Goal: Task Accomplishment & Management: Complete application form

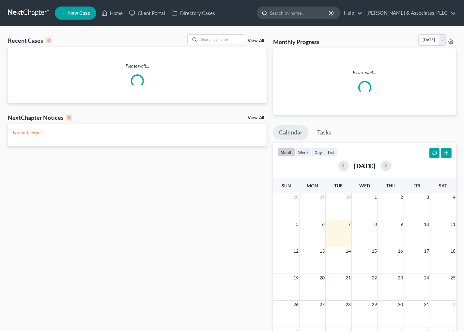
click at [291, 13] on input "search" at bounding box center [300, 13] width 60 height 12
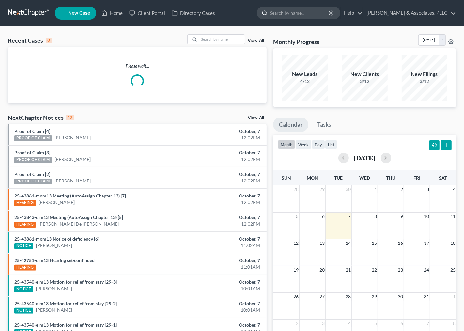
click at [291, 13] on input "search" at bounding box center [300, 13] width 60 height 12
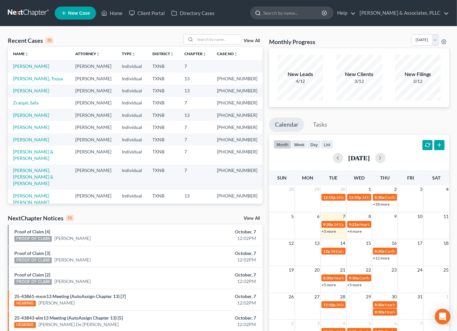
click at [291, 13] on input "search" at bounding box center [293, 13] width 60 height 12
click at [204, 41] on input "search" at bounding box center [218, 39] width 46 height 9
click at [207, 40] on input "search" at bounding box center [218, 39] width 46 height 9
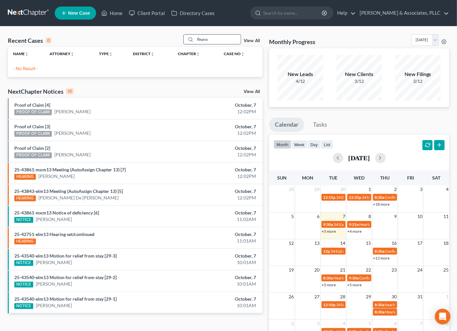
type input "fleano"
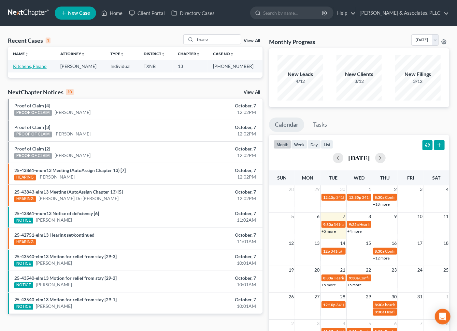
click at [41, 68] on link "Kitchens, Fleano" at bounding box center [30, 66] width 34 height 6
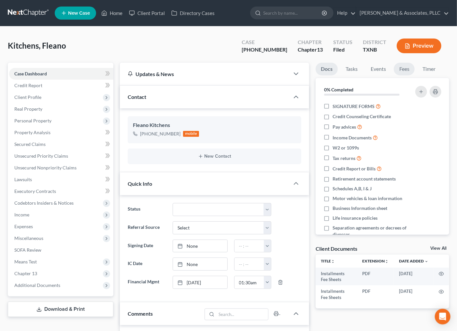
click at [404, 69] on link "Fees" at bounding box center [404, 69] width 21 height 13
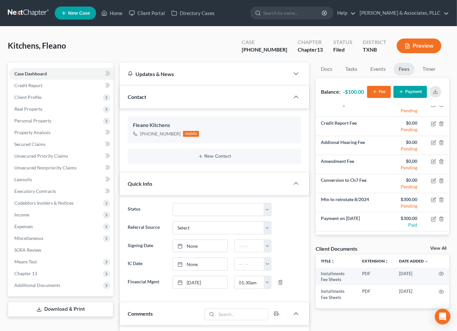
scroll to position [43, 0]
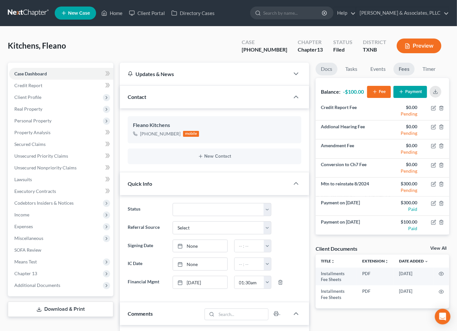
click at [331, 67] on link "Docs" at bounding box center [327, 69] width 22 height 13
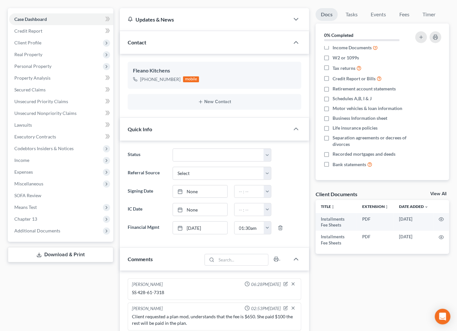
scroll to position [72, 0]
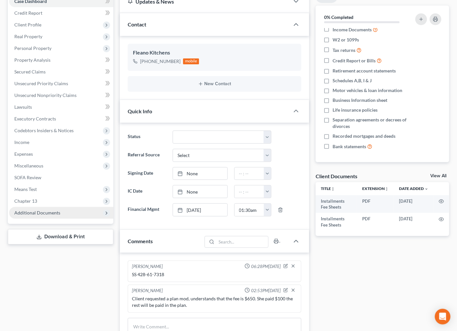
click at [53, 211] on span "Additional Documents" at bounding box center [37, 213] width 46 height 6
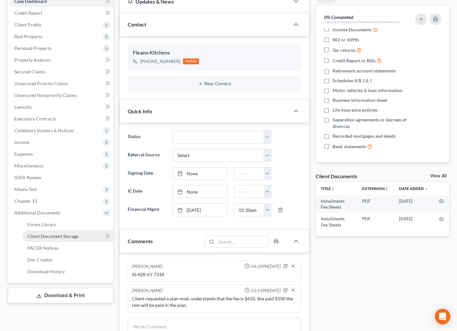
click at [67, 237] on span "Client Document Storage" at bounding box center [52, 236] width 51 height 6
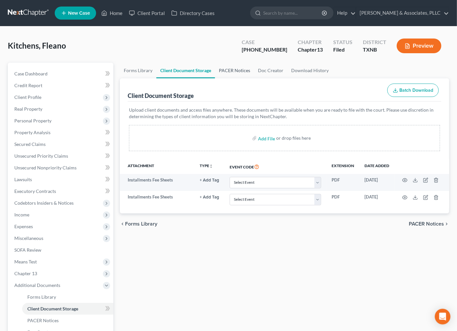
click at [227, 72] on link "PACER Notices" at bounding box center [234, 71] width 39 height 16
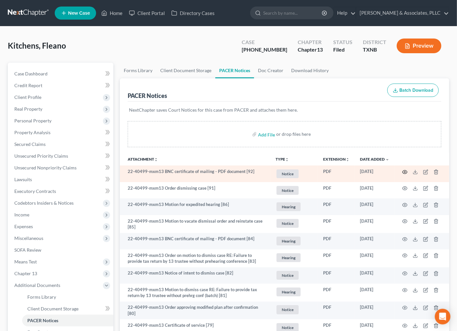
click at [403, 171] on icon "button" at bounding box center [405, 172] width 5 height 4
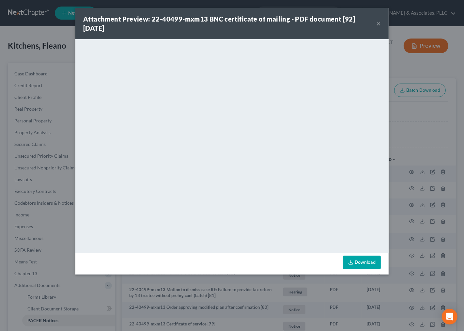
click at [374, 24] on div "Attachment Preview: 22-40499-mxm13 BNC certificate of mailing - PDF document [9…" at bounding box center [231, 23] width 313 height 31
click at [382, 24] on div "Attachment Preview: 22-40499-mxm13 BNC certificate of mailing - PDF document [9…" at bounding box center [231, 23] width 313 height 31
click at [378, 24] on button "×" at bounding box center [378, 24] width 5 height 8
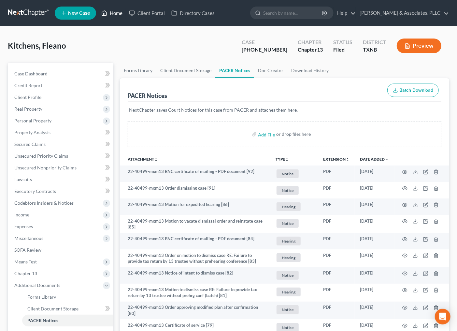
click at [118, 11] on link "Home" at bounding box center [112, 13] width 28 height 12
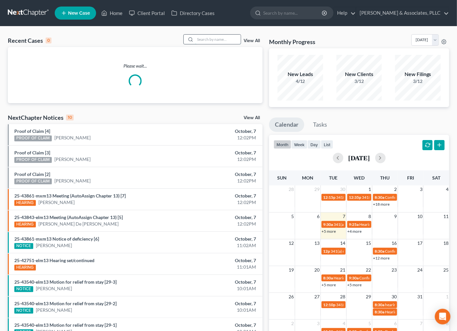
click at [205, 36] on input "search" at bounding box center [218, 39] width 46 height 9
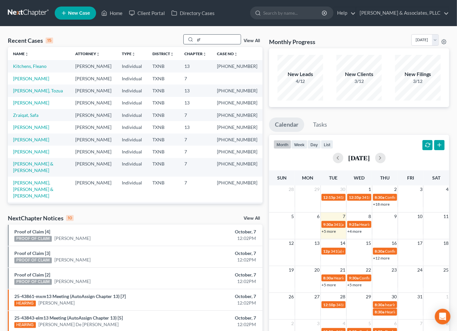
type input "g"
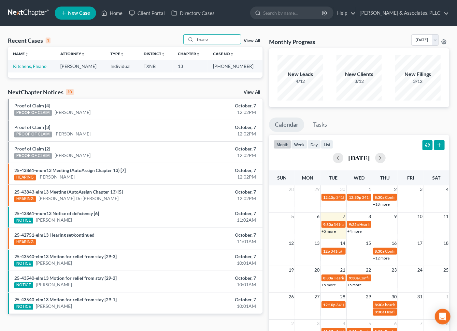
type input "fleano"
click at [151, 81] on div "Recent Cases 1 fleano View All Name unfold_more expand_more expand_less Attorne…" at bounding box center [135, 195] width 261 height 323
drag, startPoint x: 252, startPoint y: 66, endPoint x: 21, endPoint y: 67, distance: 231.4
click at [18, 67] on tr "Kitchens, Fleano Andrew Nichols Individual TXNB 13 22-40499-13" at bounding box center [135, 66] width 255 height 12
click at [112, 36] on div "Recent Cases 1 fleano View All" at bounding box center [135, 40] width 255 height 13
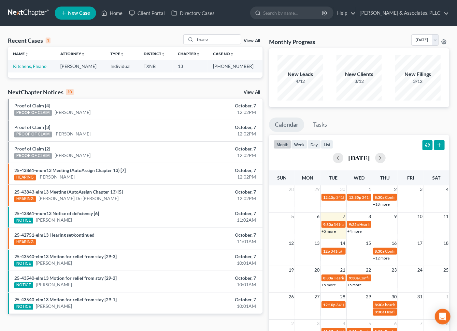
click at [132, 42] on div "Recent Cases 1 fleano View All" at bounding box center [135, 40] width 255 height 13
click at [99, 40] on div "Recent Cases 1 fleano View All" at bounding box center [135, 40] width 255 height 13
drag, startPoint x: 219, startPoint y: 66, endPoint x: 259, endPoint y: 64, distance: 40.8
click at [259, 64] on tr "Kitchens, Fleano Andrew Nichols Individual TXNB 13 22-40499-13" at bounding box center [135, 66] width 255 height 12
click at [39, 67] on link "Kitchens, Fleano" at bounding box center [30, 66] width 34 height 6
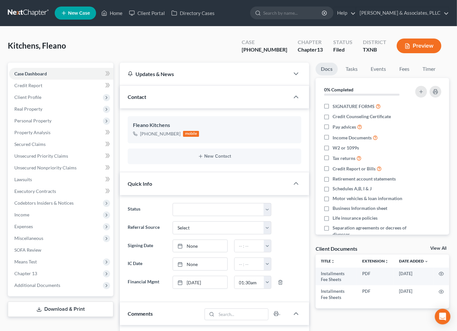
scroll to position [145, 0]
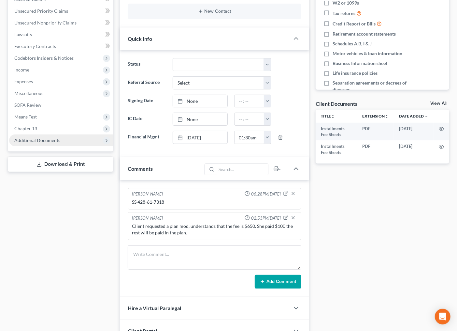
click at [38, 140] on span "Additional Documents" at bounding box center [37, 140] width 46 height 6
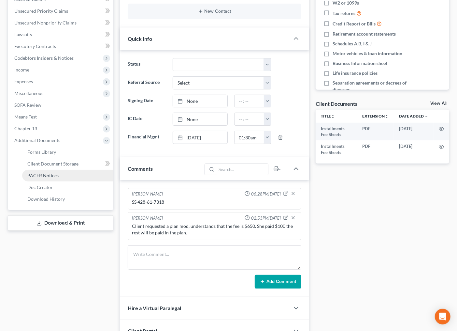
click at [48, 174] on span "PACER Notices" at bounding box center [42, 175] width 31 height 6
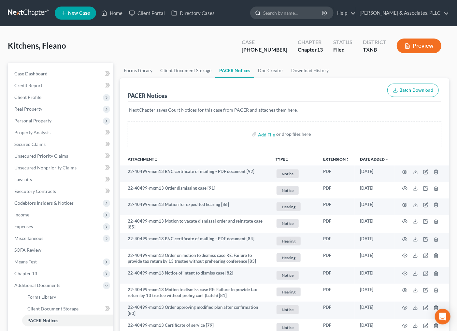
click at [275, 13] on input "search" at bounding box center [293, 13] width 60 height 12
click at [105, 11] on icon at bounding box center [104, 13] width 5 height 5
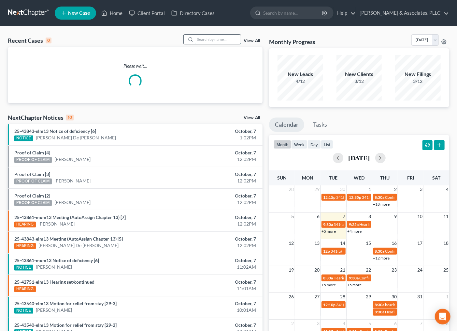
click at [224, 41] on input "search" at bounding box center [218, 39] width 46 height 9
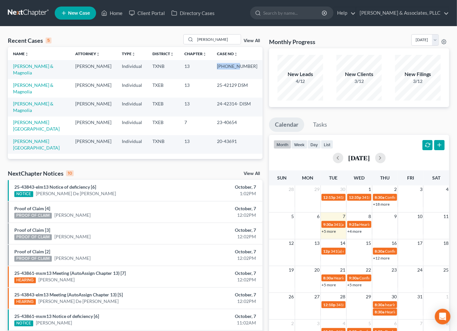
drag, startPoint x: 221, startPoint y: 66, endPoint x: 239, endPoint y: 66, distance: 18.3
click at [239, 66] on td "25-43205-13" at bounding box center [237, 69] width 51 height 19
copy td "25-43205"
click at [211, 42] on input "cruz" at bounding box center [218, 39] width 46 height 9
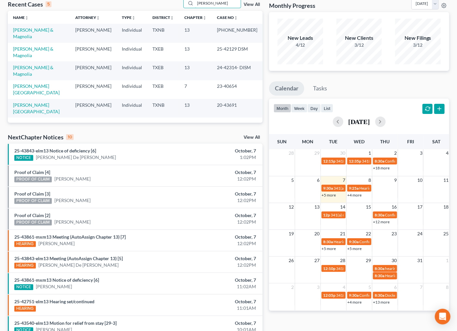
scroll to position [15, 0]
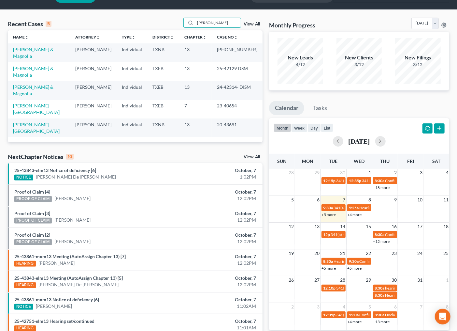
drag, startPoint x: 212, startPoint y: 3, endPoint x: 147, endPoint y: 6, distance: 64.9
click at [147, 5] on div "Home New Case Client Portal Directory Cases Andrew Nichols & Associates, PLLC i…" at bounding box center [228, 195] width 457 height 424
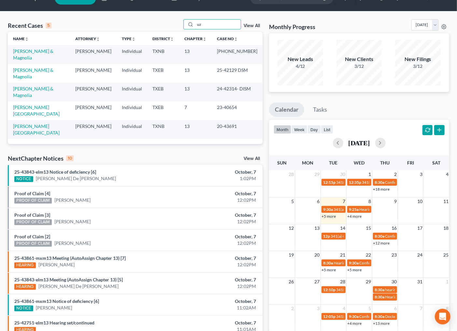
type input "z"
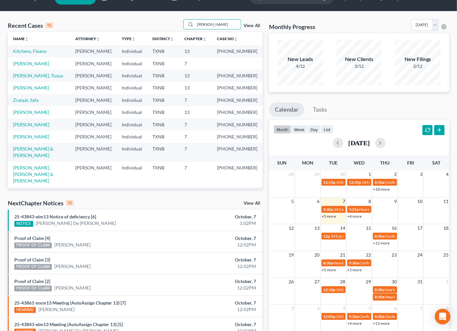
type input "olivares"
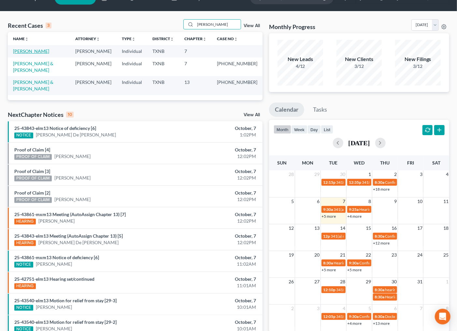
click at [28, 48] on link "[PERSON_NAME]" at bounding box center [31, 51] width 36 height 6
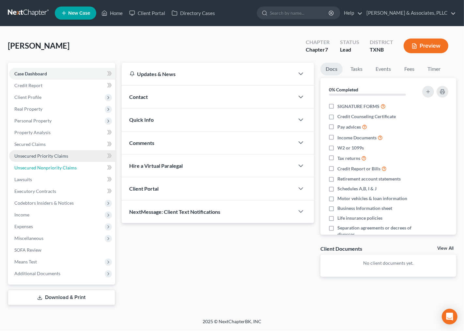
drag, startPoint x: 37, startPoint y: 165, endPoint x: 77, endPoint y: 157, distance: 40.7
click at [37, 165] on span "Unsecured Nonpriority Claims" at bounding box center [45, 168] width 62 height 6
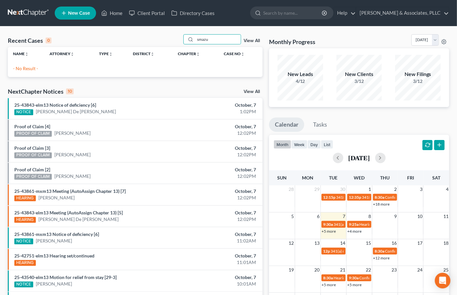
type input "smazu"
click at [250, 43] on link "View All" at bounding box center [252, 40] width 16 height 5
click at [251, 40] on link "View All" at bounding box center [252, 40] width 16 height 5
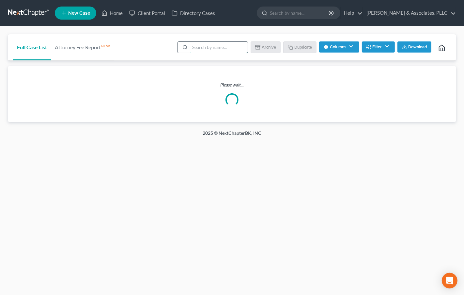
click at [220, 47] on input "search" at bounding box center [219, 47] width 58 height 11
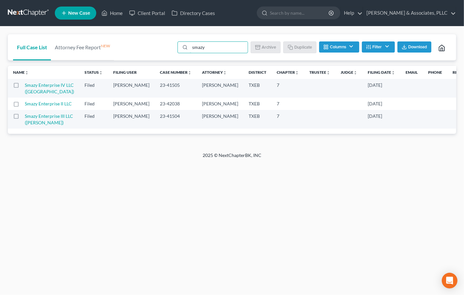
drag, startPoint x: 367, startPoint y: 96, endPoint x: 393, endPoint y: 93, distance: 26.3
click at [444, 89] on tr "Smazy Enterprise IV LLC (AUSTIN) Bankruptcy Filed (archived) Andrew Nichols 23-…" at bounding box center [321, 88] width 626 height 19
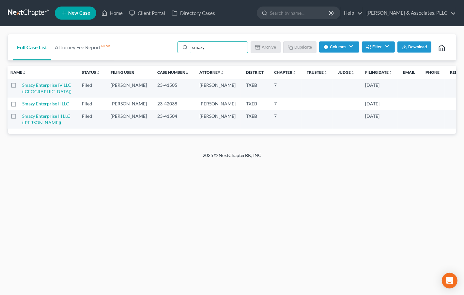
type input "smazy"
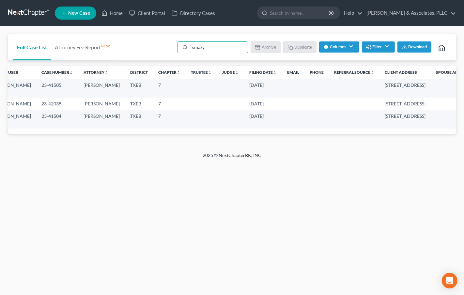
drag, startPoint x: 410, startPoint y: 162, endPoint x: 455, endPoint y: 170, distance: 45.4
click at [244, 128] on tr "Smazy Enterprise III LLC (DENTON) Bankruptcy Filed (archived) Andrew Nichols 23…" at bounding box center [203, 119] width 626 height 19
drag, startPoint x: 420, startPoint y: 152, endPoint x: 235, endPoint y: 159, distance: 184.6
click at [235, 128] on tr "Smazy Enterprise III LLC (DENTON) Bankruptcy Filed (archived) Andrew Nichols 23…" at bounding box center [203, 119] width 626 height 19
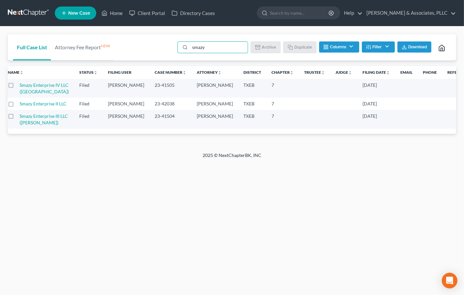
drag, startPoint x: 347, startPoint y: 165, endPoint x: 442, endPoint y: 174, distance: 95.3
click at [442, 128] on tr "Smazy Enterprise III LLC (DENTON) Bankruptcy Filed (archived) Andrew Nichols 23…" at bounding box center [316, 119] width 626 height 19
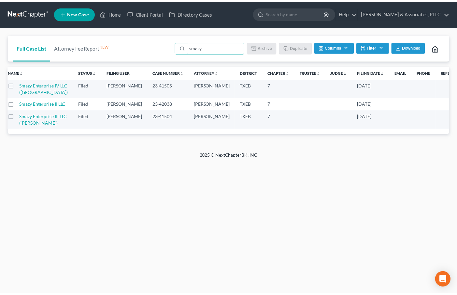
scroll to position [0, 0]
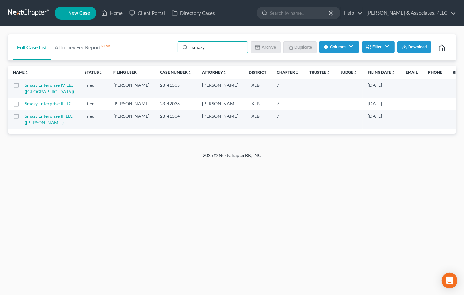
drag, startPoint x: 229, startPoint y: 140, endPoint x: 330, endPoint y: 155, distance: 101.2
click at [330, 128] on tbody "Smazy Enterprise IV LLC (AUSTIN) Bankruptcy Filed (archived) Andrew Nichols 23-…" at bounding box center [321, 104] width 626 height 50
click at [32, 92] on link "Smazy Enterprise IV LLC ([GEOGRAPHIC_DATA])" at bounding box center [49, 88] width 49 height 12
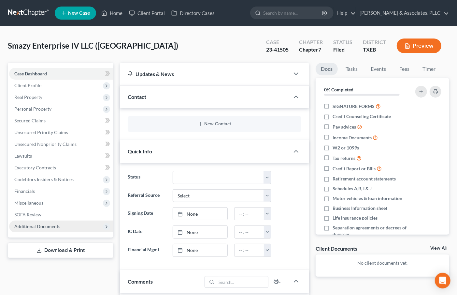
click at [49, 228] on span "Additional Documents" at bounding box center [37, 226] width 46 height 6
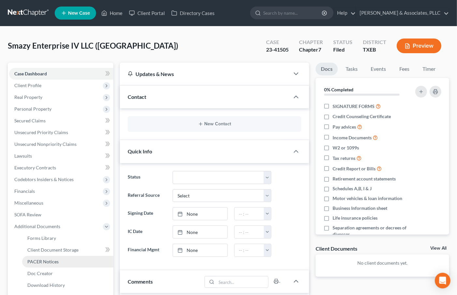
click at [48, 260] on span "PACER Notices" at bounding box center [42, 261] width 31 height 6
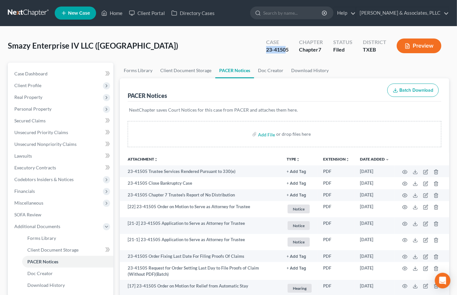
drag, startPoint x: 263, startPoint y: 51, endPoint x: 278, endPoint y: 50, distance: 14.7
click at [286, 50] on div "Case 23-41505" at bounding box center [277, 46] width 33 height 19
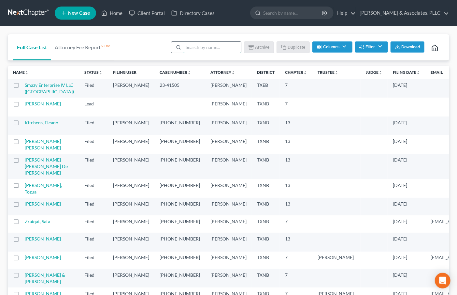
click at [202, 51] on input "search" at bounding box center [213, 47] width 58 height 11
type input "smazy"
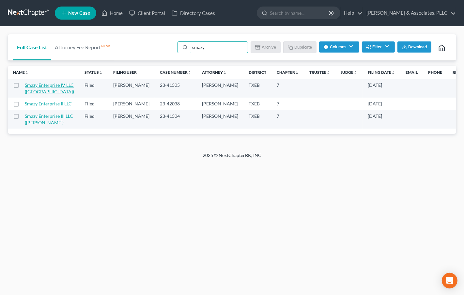
click at [39, 94] on link "Smazy Enterprise IV LLC ([GEOGRAPHIC_DATA])" at bounding box center [49, 88] width 49 height 12
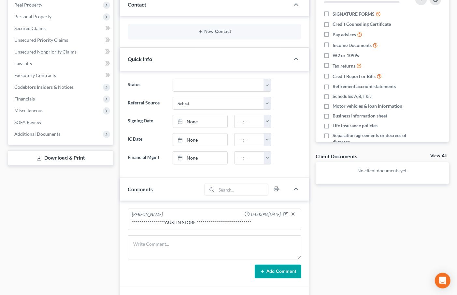
scroll to position [145, 0]
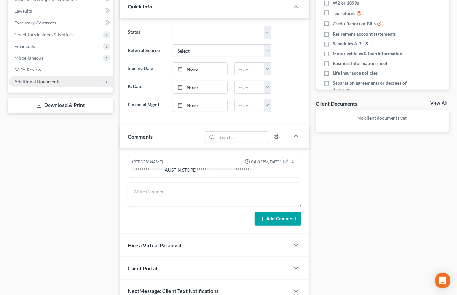
click at [56, 82] on span "Additional Documents" at bounding box center [37, 82] width 46 height 6
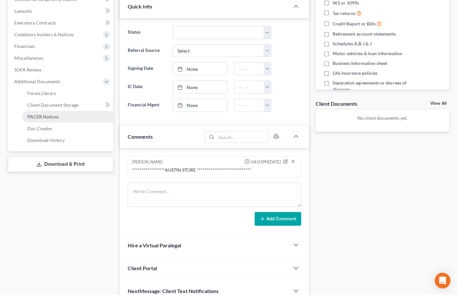
click at [47, 116] on span "PACER Notices" at bounding box center [42, 117] width 31 height 6
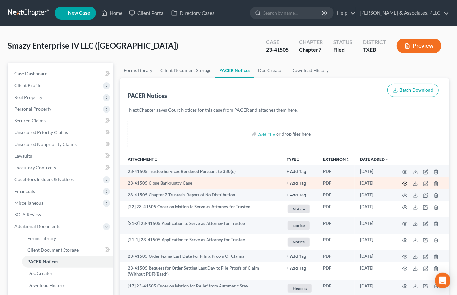
click at [406, 184] on circle "button" at bounding box center [405, 183] width 1 height 1
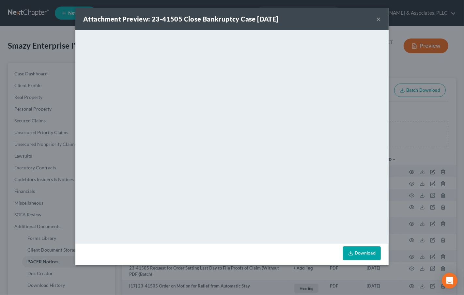
click at [379, 20] on button "×" at bounding box center [378, 19] width 5 height 8
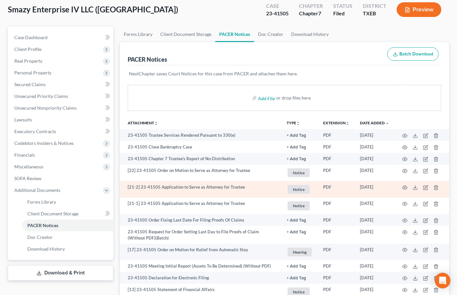
scroll to position [72, 0]
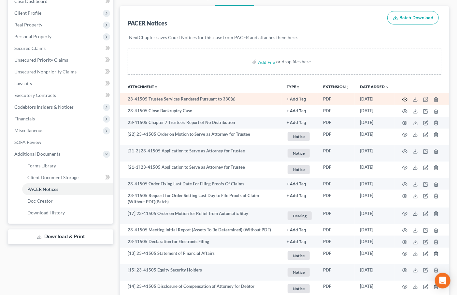
click at [406, 101] on icon "button" at bounding box center [405, 99] width 5 height 5
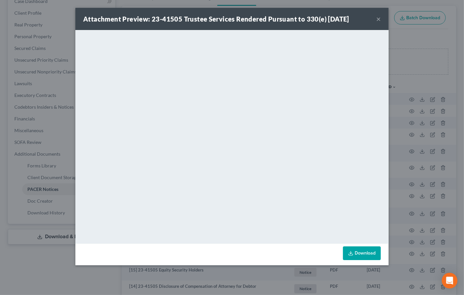
click at [374, 19] on div "Attachment Preview: 23-41505 Trustee Services Rendered Pursuant to 330(e) 07/10…" at bounding box center [231, 19] width 313 height 22
click at [377, 16] on button "×" at bounding box center [378, 19] width 5 height 8
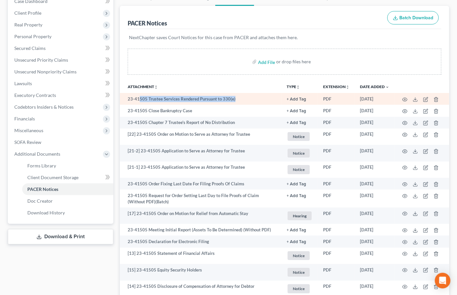
drag, startPoint x: 140, startPoint y: 99, endPoint x: 250, endPoint y: 100, distance: 109.8
click at [250, 100] on td "23-41505 Trustee Services Rendered Pursuant to 330(e)" at bounding box center [201, 99] width 162 height 12
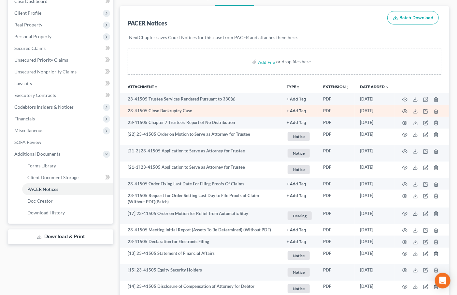
click at [237, 111] on td "23-41505 Close Bankruptcy Case" at bounding box center [201, 111] width 162 height 12
drag, startPoint x: 131, startPoint y: 110, endPoint x: 395, endPoint y: 109, distance: 264.3
click at [395, 109] on tr "23-41505 Close Bankruptcy Case + Add Tag Select an option or create one Bank st…" at bounding box center [285, 111] width 330 height 12
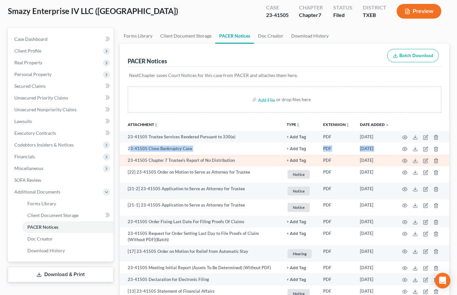
scroll to position [0, 0]
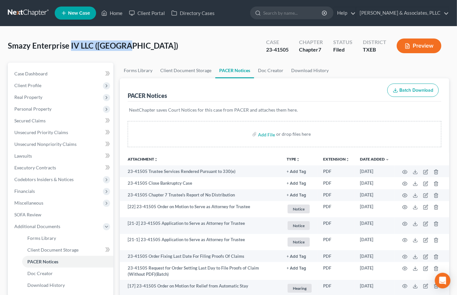
drag, startPoint x: 70, startPoint y: 44, endPoint x: 128, endPoint y: 51, distance: 58.1
click at [126, 51] on div "Smazy Enterprise IV LLC (AUSTIN) Upgraded" at bounding box center [93, 45] width 170 height 10
click at [114, 13] on link "Home" at bounding box center [112, 13] width 28 height 12
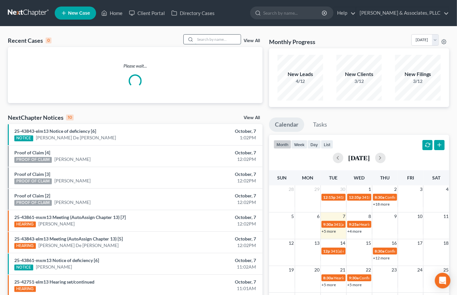
click at [222, 40] on input "search" at bounding box center [218, 39] width 46 height 9
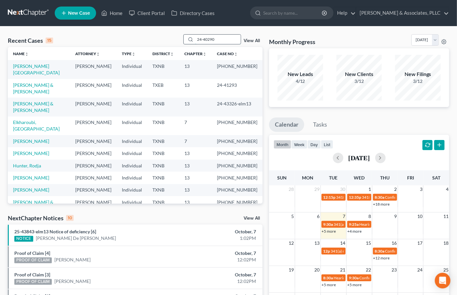
type input "24-40290"
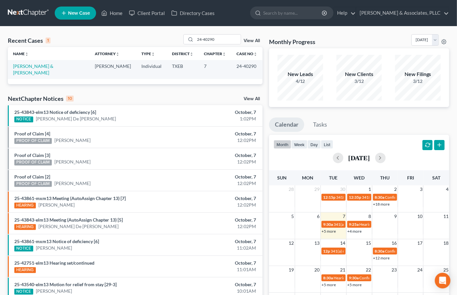
click at [40, 69] on td "[PERSON_NAME] & [PERSON_NAME]" at bounding box center [49, 69] width 82 height 19
click at [38, 64] on link "[PERSON_NAME] & [PERSON_NAME]" at bounding box center [33, 69] width 40 height 12
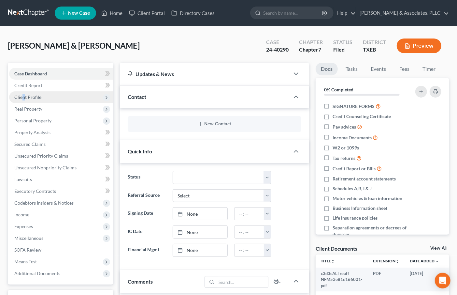
click at [22, 92] on span "Client Profile" at bounding box center [61, 97] width 104 height 12
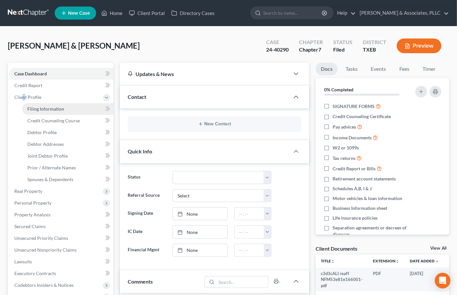
click at [33, 110] on span "Filing Information" at bounding box center [45, 109] width 37 height 6
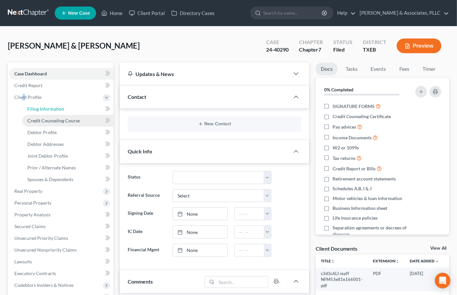
select select "0"
select select "3"
select select "1"
select select "0"
select select "77"
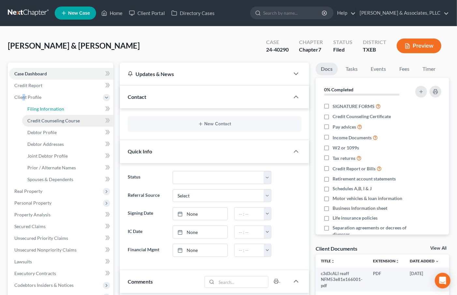
select select "0"
select select "45"
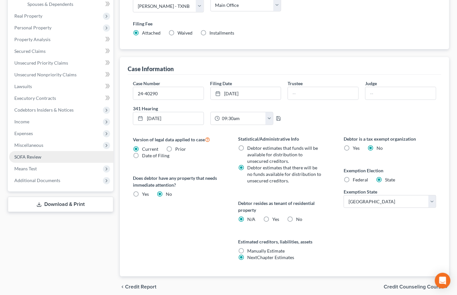
scroll to position [202, 0]
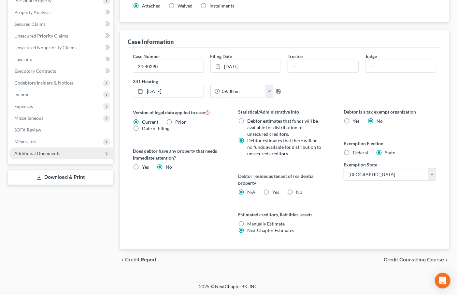
click at [56, 154] on span "Additional Documents" at bounding box center [37, 153] width 46 height 6
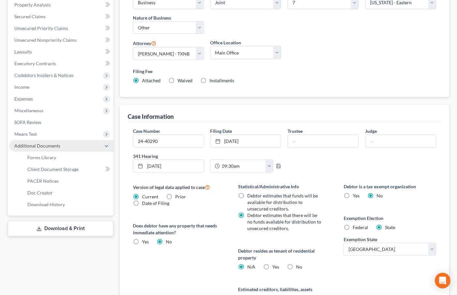
scroll to position [120, 0]
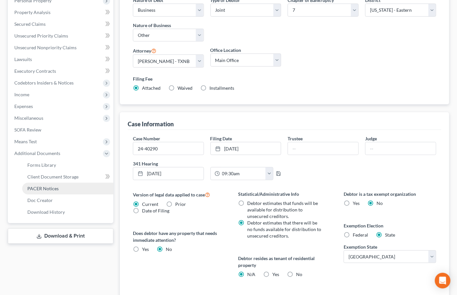
click at [61, 186] on link "PACER Notices" at bounding box center [67, 189] width 91 height 12
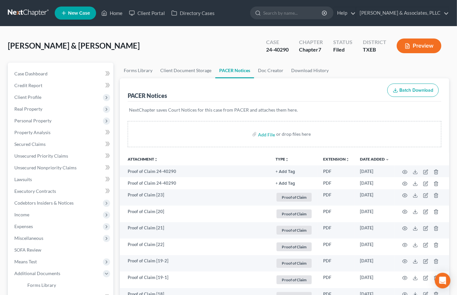
click at [128, 50] on div "Ali, Yusuf & Zeenat Upgraded Case 24-40290 Chapter Chapter 7 Status Filed Distr…" at bounding box center [229, 48] width 442 height 28
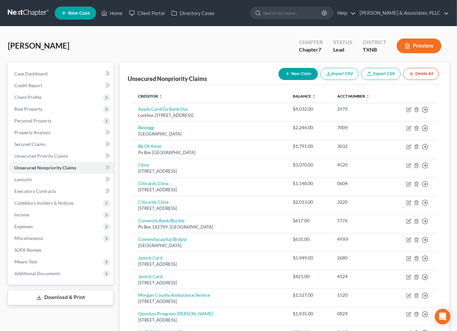
click at [291, 75] on button "New Claim" at bounding box center [298, 74] width 39 height 12
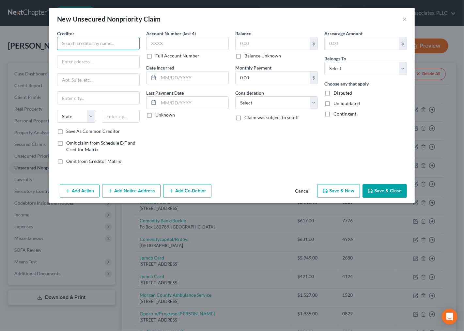
click at [112, 45] on input "text" at bounding box center [98, 43] width 82 height 13
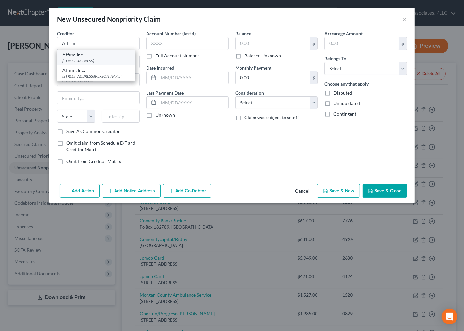
click at [105, 59] on div "633 Folsom St Fl 7, San Francisco, CA 94107" at bounding box center [96, 61] width 68 height 6
type input "Affirm Inc"
type input "633 Folsom St Fl 7"
type input "San Francisco"
select select "4"
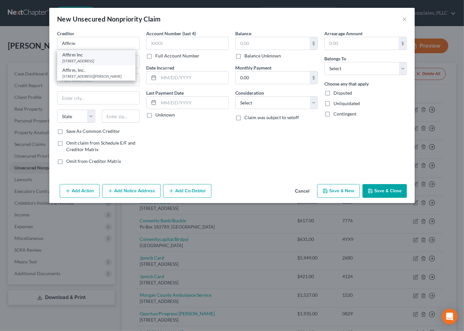
type input "94107"
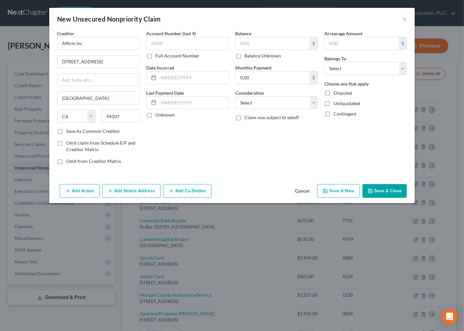
click at [253, 58] on label "Balance Unknown" at bounding box center [262, 55] width 37 height 7
click at [251, 57] on input "Balance Unknown" at bounding box center [249, 54] width 4 height 4
checkbox input "true"
type input "0.00"
click at [179, 42] on input "text" at bounding box center [187, 43] width 82 height 13
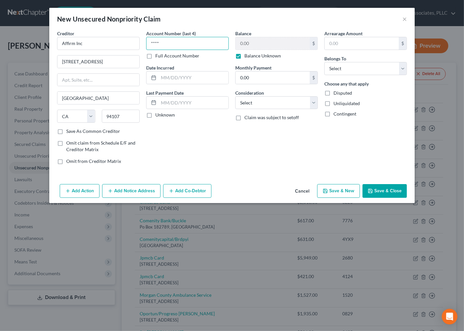
type input "****"
click at [389, 188] on button "Save & Close" at bounding box center [384, 191] width 44 height 14
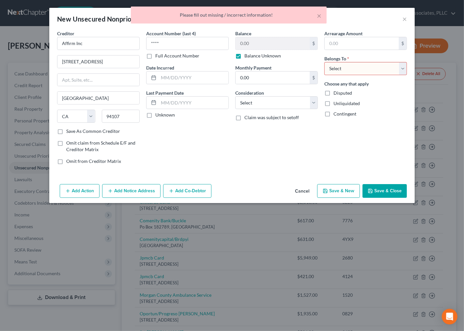
click at [359, 66] on select "Select Debtor 1 Only Debtor 2 Only Debtor 1 And Debtor 2 Only At Least One Of T…" at bounding box center [365, 68] width 82 height 13
select select "0"
click at [324, 62] on select "Select Debtor 1 Only Debtor 2 Only Debtor 1 And Debtor 2 Only At Least One Of T…" at bounding box center [365, 68] width 82 height 13
click at [383, 198] on div "Add Action Add Notice Address Add Co-Debtor Cancel Save & New Save & Close" at bounding box center [231, 192] width 365 height 22
click at [383, 194] on button "Save & Close" at bounding box center [384, 191] width 44 height 14
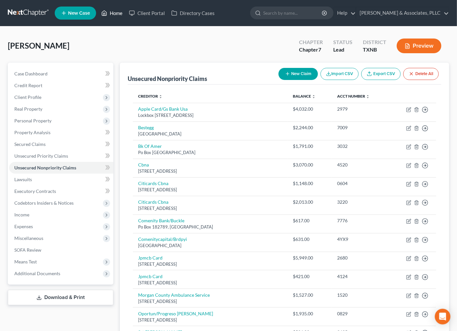
click at [110, 11] on link "Home" at bounding box center [112, 13] width 28 height 12
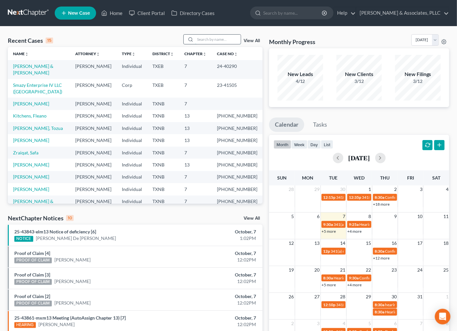
click at [203, 38] on input "search" at bounding box center [218, 39] width 46 height 9
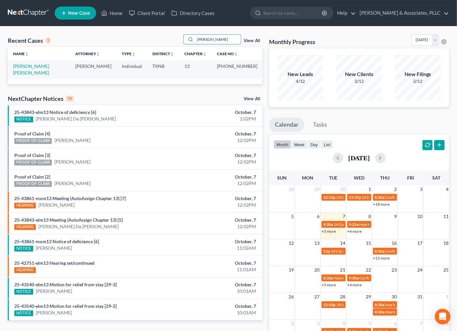
drag, startPoint x: 207, startPoint y: 40, endPoint x: 172, endPoint y: 38, distance: 35.2
click at [172, 39] on div "Recent Cases 1 alana View All" at bounding box center [135, 40] width 255 height 13
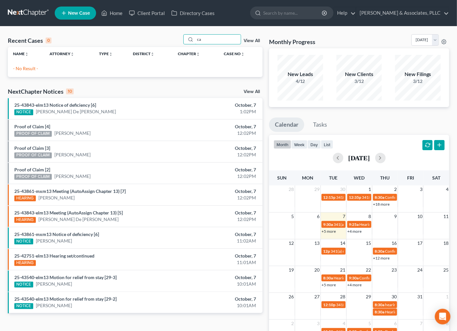
type input "c"
type input "a"
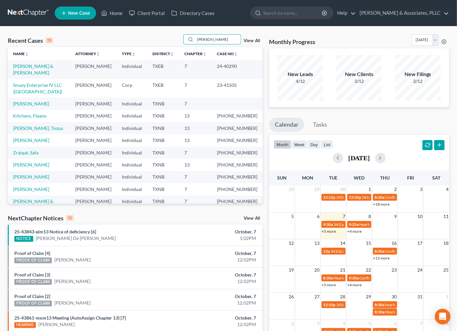
type input "alana"
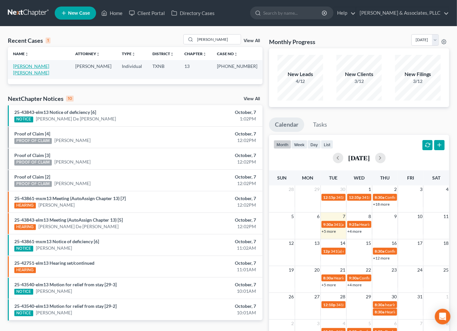
click at [49, 66] on link "[PERSON_NAME] [PERSON_NAME]" at bounding box center [31, 69] width 36 height 12
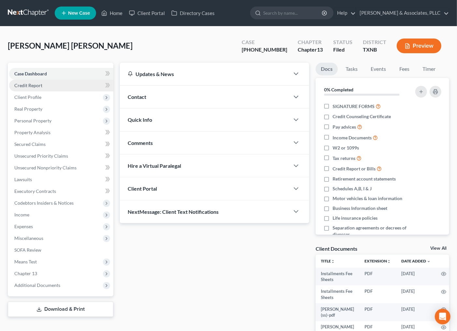
click at [33, 83] on span "Credit Report" at bounding box center [28, 85] width 28 height 6
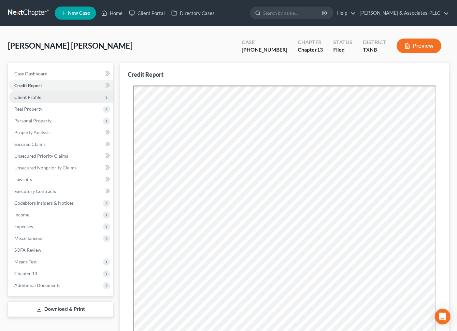
click at [39, 94] on span "Client Profile" at bounding box center [27, 97] width 27 height 6
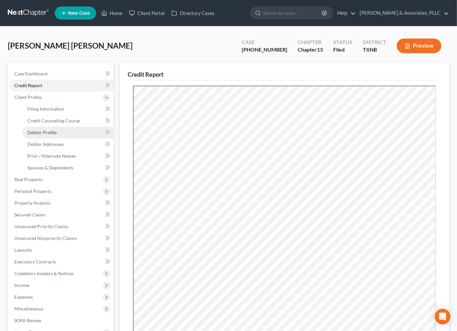
click at [50, 128] on link "Debtor Profile" at bounding box center [67, 132] width 91 height 12
select select "0"
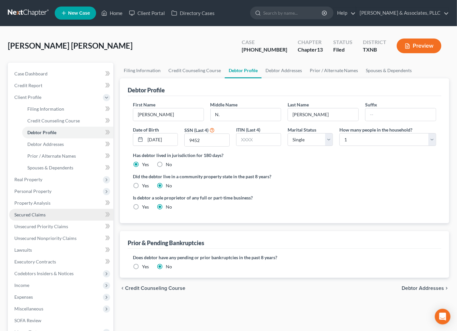
click at [24, 216] on span "Secured Claims" at bounding box center [29, 215] width 31 height 6
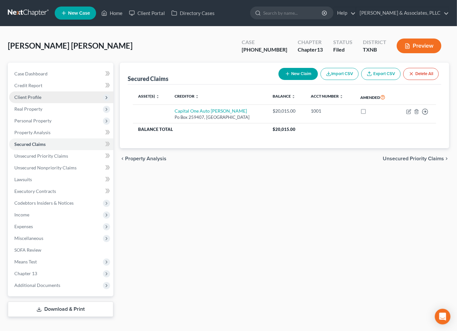
click at [80, 91] on span "Client Profile" at bounding box center [61, 97] width 104 height 12
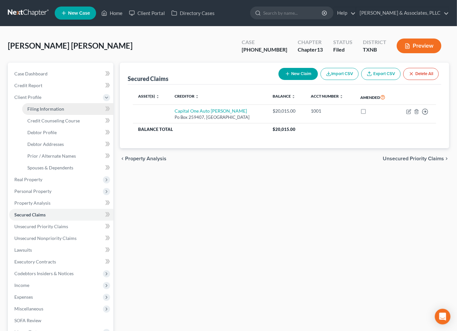
click at [63, 103] on link "Filing Information" at bounding box center [67, 109] width 91 height 12
select select "1"
select select "0"
select select "3"
select select "78"
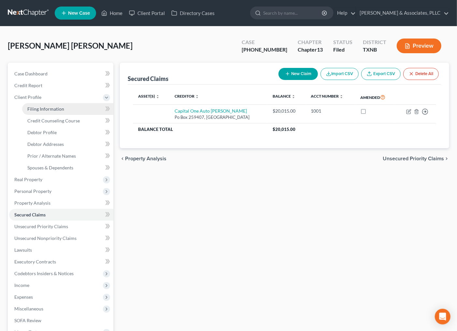
select select "0"
select select "45"
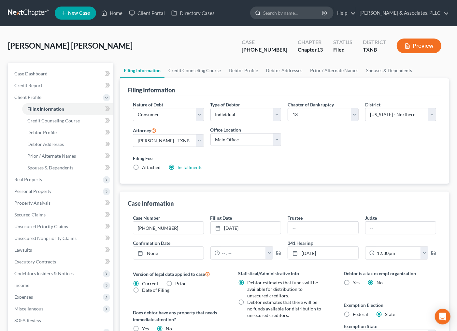
click at [287, 14] on input "search" at bounding box center [293, 13] width 60 height 12
type input "abushanab"
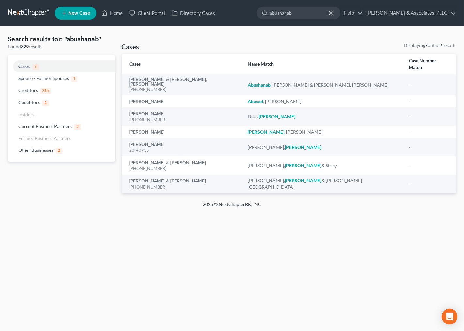
click at [186, 266] on div "Home New Case Client Portal Directory Cases Andrew Nichols & Associates, PLLC i…" at bounding box center [232, 165] width 464 height 331
click at [113, 9] on link "Home" at bounding box center [112, 13] width 28 height 12
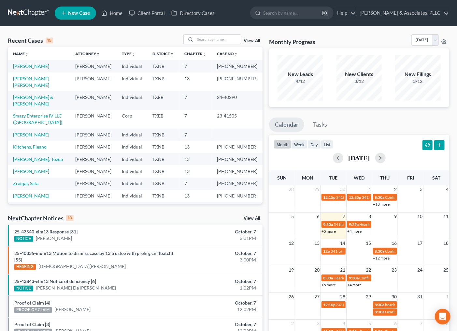
click at [33, 137] on link "[PERSON_NAME]" at bounding box center [31, 135] width 36 height 6
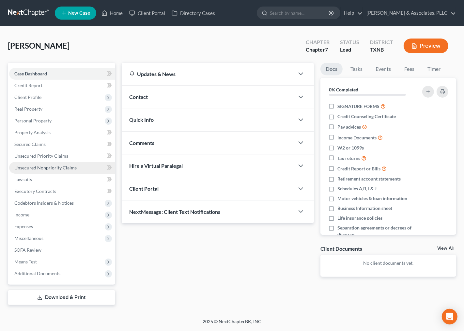
click at [34, 165] on span "Unsecured Nonpriority Claims" at bounding box center [45, 168] width 62 height 6
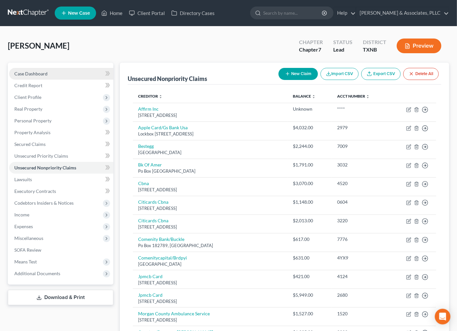
click at [45, 69] on link "Case Dashboard" at bounding box center [61, 74] width 104 height 12
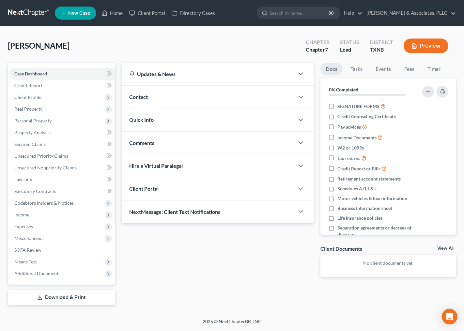
click at [188, 147] on div "Comments" at bounding box center [208, 142] width 173 height 22
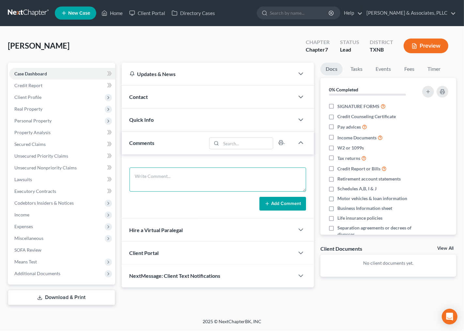
click at [178, 184] on textarea at bounding box center [217, 179] width 177 height 24
type textarea "Shell ready"
click at [282, 204] on button "Add Comment" at bounding box center [282, 204] width 47 height 14
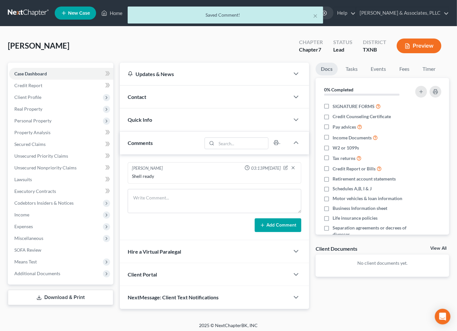
click at [172, 99] on div "Contact" at bounding box center [205, 96] width 170 height 22
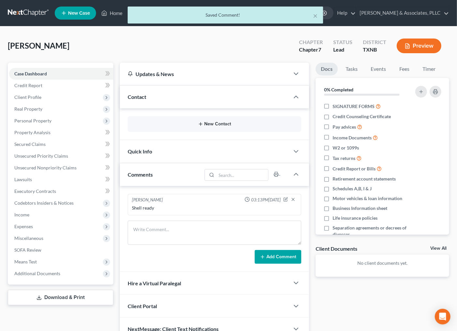
click at [230, 123] on button "New Contact" at bounding box center [215, 123] width 164 height 5
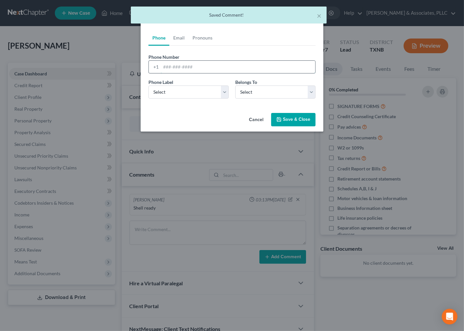
click at [191, 61] on input "tel" at bounding box center [238, 67] width 154 height 12
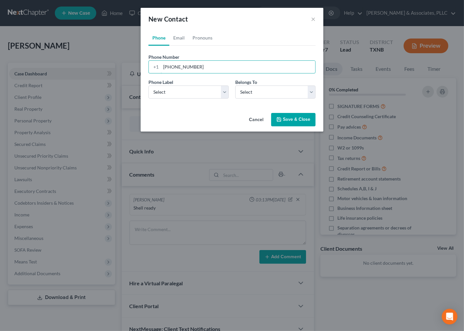
type input "214-929-9370"
click at [285, 116] on button "Save & Close" at bounding box center [293, 120] width 44 height 14
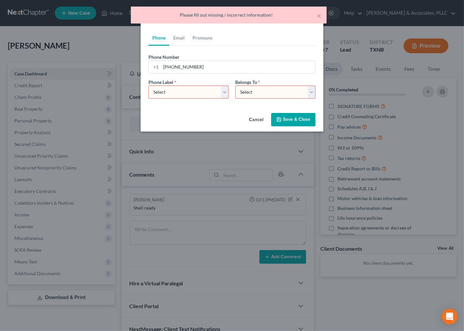
drag, startPoint x: 162, startPoint y: 86, endPoint x: 164, endPoint y: 98, distance: 12.2
click at [162, 86] on select "Select Mobile Home Work Other" at bounding box center [188, 91] width 80 height 13
select select "0"
click at [148, 85] on select "Select Mobile Home Work Other" at bounding box center [188, 91] width 80 height 13
drag, startPoint x: 283, startPoint y: 96, endPoint x: 273, endPoint y: 98, distance: 10.0
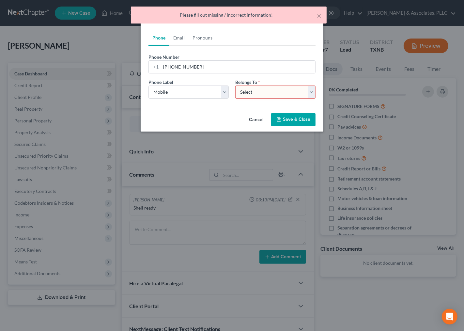
click at [283, 96] on select "Select Client Other" at bounding box center [275, 91] width 80 height 13
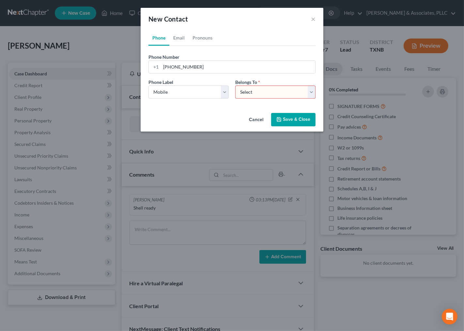
select select "0"
click at [235, 85] on select "Select Client Other" at bounding box center [275, 91] width 80 height 13
click at [291, 122] on button "Save & Close" at bounding box center [293, 120] width 44 height 14
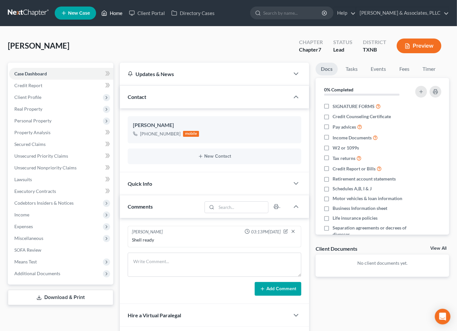
drag, startPoint x: 143, startPoint y: 43, endPoint x: 113, endPoint y: 10, distance: 44.1
click at [143, 43] on div "Olivares, Sergio Upgraded Chapter Chapter 7 Status Lead District TXNB Preview" at bounding box center [229, 48] width 442 height 28
click at [112, 13] on link "Home" at bounding box center [112, 13] width 28 height 12
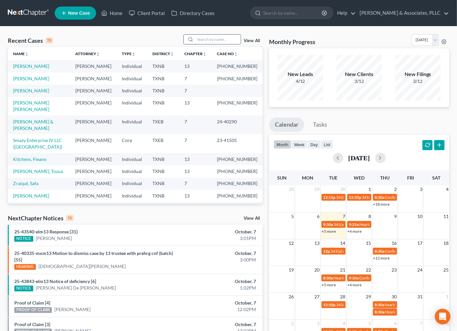
click at [202, 38] on input "search" at bounding box center [218, 39] width 46 height 9
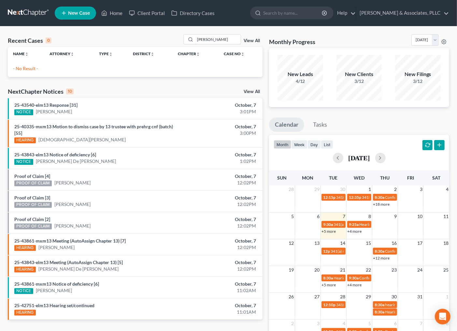
drag, startPoint x: 213, startPoint y: 40, endPoint x: 161, endPoint y: 47, distance: 51.6
click at [161, 47] on div "Recent Cases 0 cortes View All Name unfold_more expand_more expand_less Attorne…" at bounding box center [135, 55] width 255 height 43
type input "olivares"
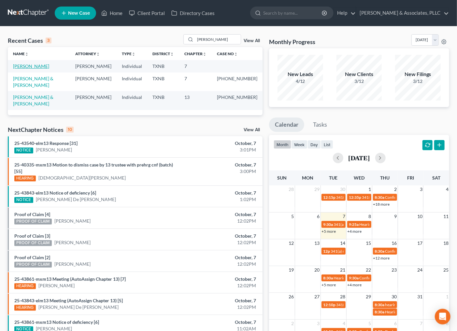
click at [31, 64] on link "[PERSON_NAME]" at bounding box center [31, 66] width 36 height 6
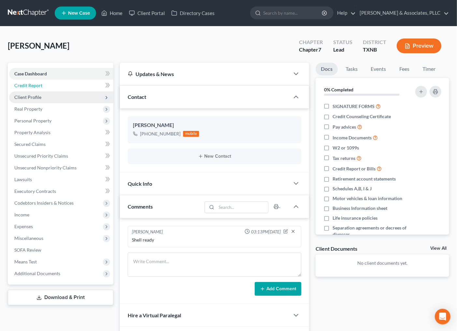
drag, startPoint x: 30, startPoint y: 87, endPoint x: 32, endPoint y: 98, distance: 11.5
click at [30, 87] on span "Credit Report" at bounding box center [28, 85] width 28 height 6
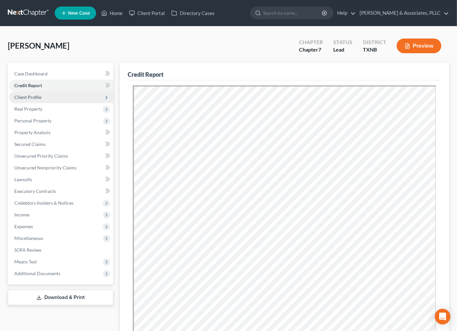
click at [32, 98] on span "Client Profile" at bounding box center [27, 97] width 27 height 6
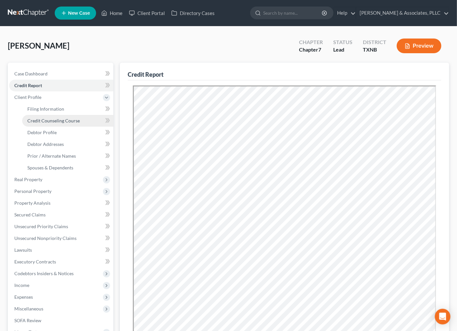
click at [32, 118] on span "Credit Counseling Course" at bounding box center [53, 121] width 52 height 6
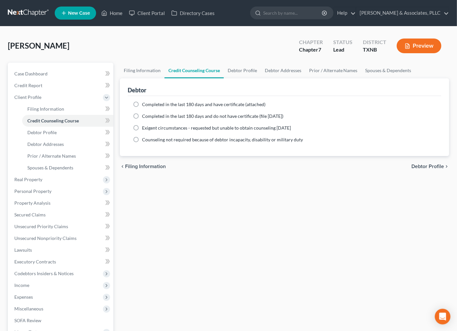
click at [147, 119] on label "Completed in the last 180 days and do not have certificate (file within 14 days)" at bounding box center [212, 116] width 141 height 7
click at [147, 117] on input "Completed in the last 180 days and do not have certificate (file within 14 days)" at bounding box center [147, 115] width 4 height 4
radio input "true"
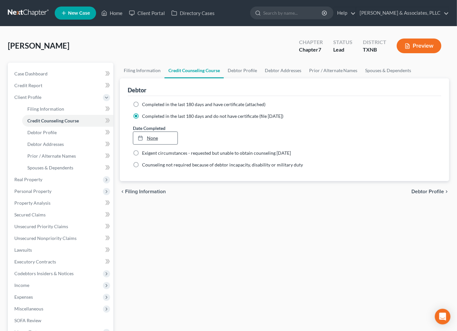
click at [144, 139] on div at bounding box center [142, 138] width 9 height 6
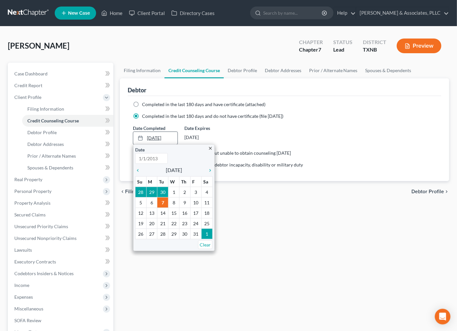
type input "10/7/2025"
click at [137, 168] on icon "chevron_left" at bounding box center [139, 170] width 8 height 5
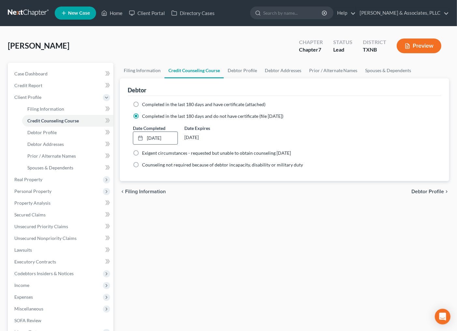
drag, startPoint x: 196, startPoint y: 186, endPoint x: 323, endPoint y: 154, distance: 130.7
click at [197, 184] on div "chevron_left Filing Information Debtor Profile chevron_right" at bounding box center [285, 191] width 330 height 21
click at [419, 191] on span "Debtor Profile" at bounding box center [428, 191] width 33 height 5
select select "0"
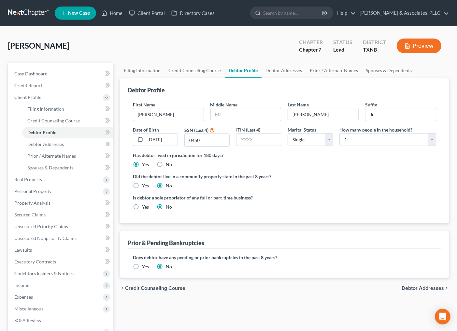
scroll to position [36, 0]
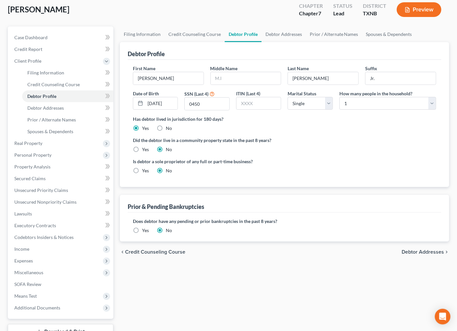
click at [411, 251] on span "Debtor Addresses" at bounding box center [423, 251] width 42 height 5
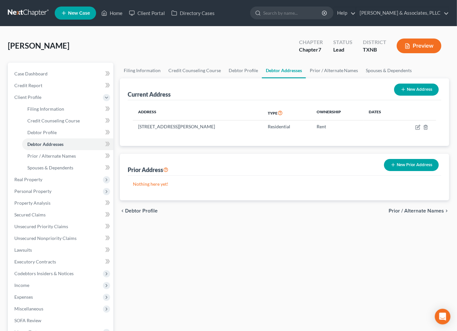
click at [116, 5] on ul "New Case Home Client Portal Directory Cases - No Result - See all results Or Pr…" at bounding box center [252, 13] width 395 height 17
click at [113, 10] on link "Home" at bounding box center [112, 13] width 28 height 12
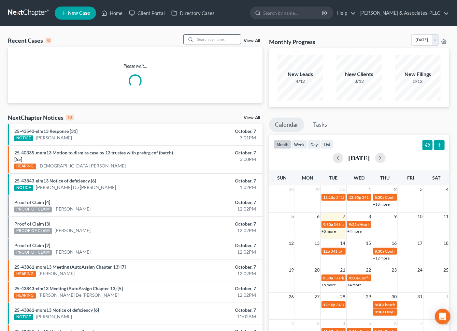
click at [217, 40] on input "search" at bounding box center [218, 39] width 46 height 9
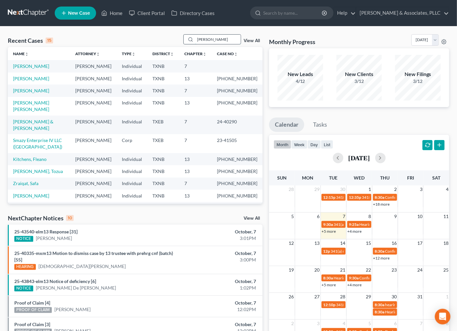
type input "cortes"
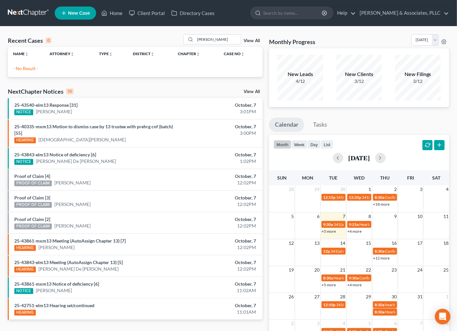
click at [84, 14] on span "New Case" at bounding box center [79, 13] width 22 height 5
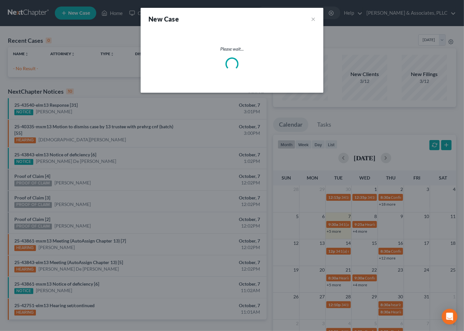
select select "78"
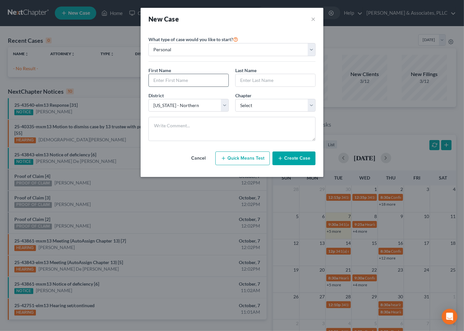
click at [187, 83] on input "text" at bounding box center [189, 80] width 80 height 12
click at [198, 82] on input "text" at bounding box center [189, 80] width 80 height 12
type input "[PERSON_NAME]"
click at [226, 105] on select "Select Alabama - Middle Alabama - Northern Alabama - Southern Alaska Arizona Ar…" at bounding box center [188, 105] width 80 height 13
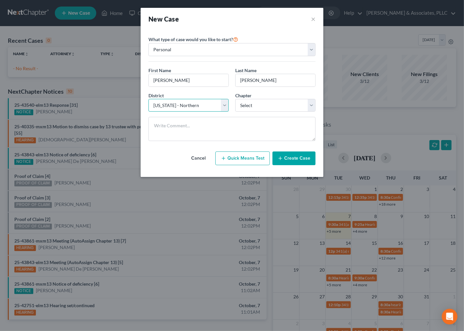
click at [226, 105] on select "Select Alabama - Middle Alabama - Northern Alabama - Southern Alaska Arizona Ar…" at bounding box center [188, 105] width 80 height 13
click at [293, 102] on select "Select 7 11 12 13" at bounding box center [275, 105] width 80 height 13
select select "0"
click at [235, 99] on select "Select 7 11 12 13" at bounding box center [275, 105] width 80 height 13
click at [293, 162] on button "Create Case" at bounding box center [293, 158] width 43 height 14
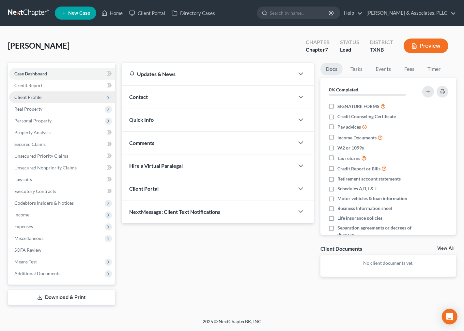
click at [34, 95] on span "Client Profile" at bounding box center [27, 97] width 27 height 6
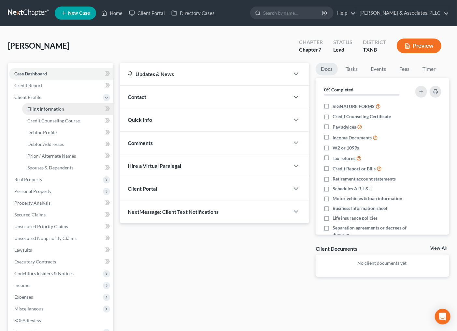
click at [40, 108] on span "Filing Information" at bounding box center [45, 109] width 37 height 6
select select "1"
select select "0"
select select "78"
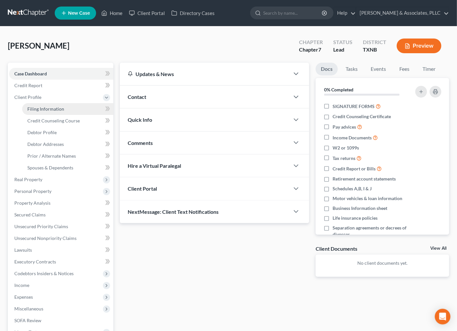
select select "45"
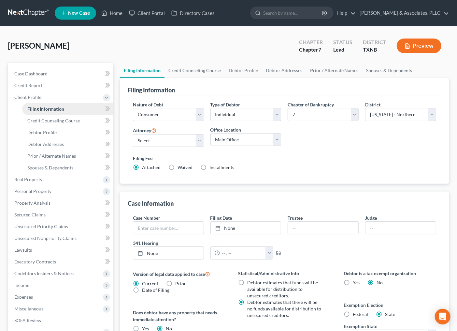
click at [43, 110] on span "Filing Information" at bounding box center [45, 109] width 37 height 6
click at [258, 111] on select "Select Individual Joint" at bounding box center [246, 114] width 71 height 13
select select "1"
click at [211, 108] on select "Select Individual Joint" at bounding box center [246, 114] width 71 height 13
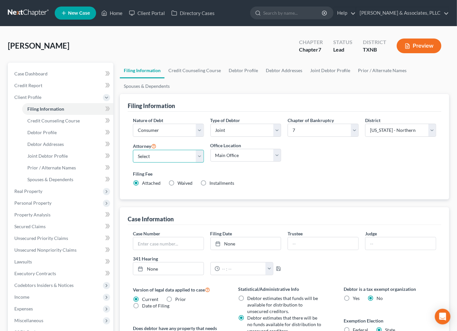
drag, startPoint x: 151, startPoint y: 151, endPoint x: 153, endPoint y: 161, distance: 10.7
click at [151, 151] on select "Select Andrew Nichols - TXNB Andrew Nichols - TXEB Andrew Nichols - TXNB" at bounding box center [168, 156] width 71 height 13
select select "0"
click at [133, 150] on select "Select Andrew Nichols - TXNB Andrew Nichols - TXEB Andrew Nichols - TXNB" at bounding box center [168, 156] width 71 height 13
click at [222, 154] on select "Main Office Michael Wiss & Associates" at bounding box center [246, 155] width 71 height 13
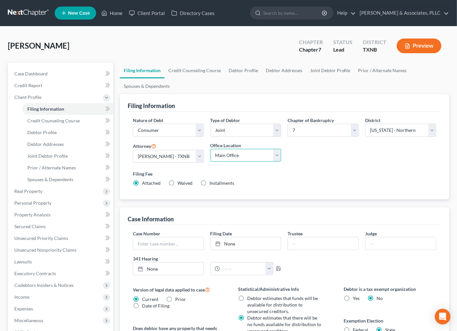
select select "0"
click at [211, 149] on select "Main Office Michael Wiss & Associates" at bounding box center [246, 155] width 71 height 13
click at [227, 152] on select "Main Office Michael Wiss & Associates" at bounding box center [246, 155] width 71 height 13
select select
click at [211, 149] on select "Main Office Michael Wiss & Associates" at bounding box center [246, 155] width 71 height 13
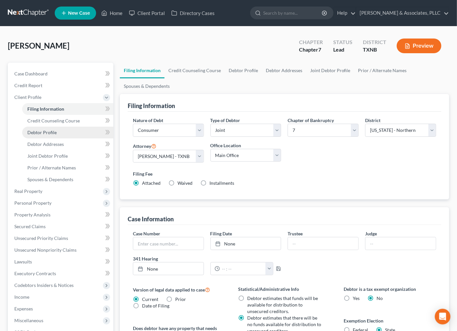
click at [51, 128] on link "Debtor Profile" at bounding box center [67, 132] width 91 height 12
select select "1"
select select "0"
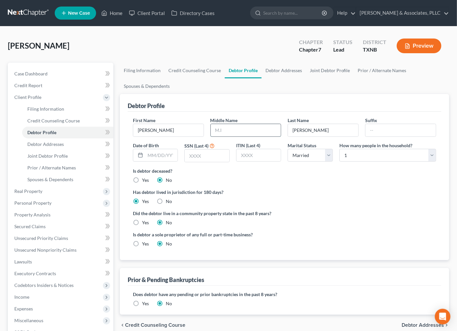
click at [237, 129] on input "text" at bounding box center [246, 130] width 70 height 12
type input "A."
click at [352, 203] on ng-include "First Name Roy Middle Name A. Last Name Valdez Suffix Date of Birth SSN (Last 4…" at bounding box center [284, 184] width 303 height 135
click at [167, 157] on input "text" at bounding box center [161, 155] width 33 height 12
click at [162, 152] on input "text" at bounding box center [161, 155] width 33 height 12
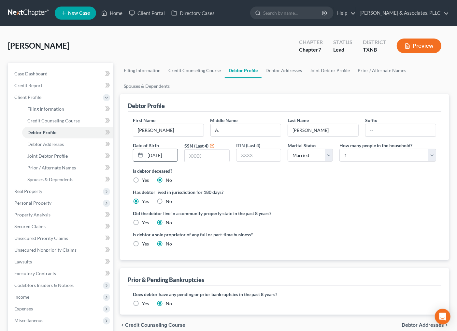
type input "[DATE]"
click at [200, 154] on input "text" at bounding box center [207, 155] width 45 height 12
type input "1876"
drag, startPoint x: 337, startPoint y: 206, endPoint x: 277, endPoint y: 172, distance: 68.8
click at [337, 206] on ng-include "First Name Roy Middle Name A. Last Name Valdez Suffix Date of Birth 06/07/1990 …" at bounding box center [284, 184] width 303 height 135
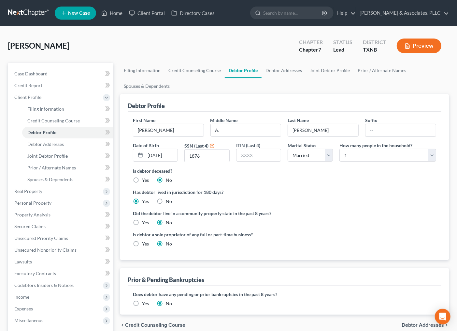
drag, startPoint x: 384, startPoint y: 194, endPoint x: 356, endPoint y: 162, distance: 42.3
click at [383, 194] on label "Has debtor lived in jurisdiction for 180 days?" at bounding box center [284, 191] width 303 height 7
click at [357, 156] on select "Select 1 2 3 4 5 6 7 8 9 10 11 12 13 14 15 16 17 18 19 20" at bounding box center [388, 155] width 97 height 13
click at [340, 149] on select "Select 1 2 3 4 5 6 7 8 9 10 11 12 13 14 15 16 17 18 19 20" at bounding box center [388, 155] width 97 height 13
click at [317, 210] on label "Did the debtor live in a community property state in the past 8 years?" at bounding box center [284, 213] width 303 height 7
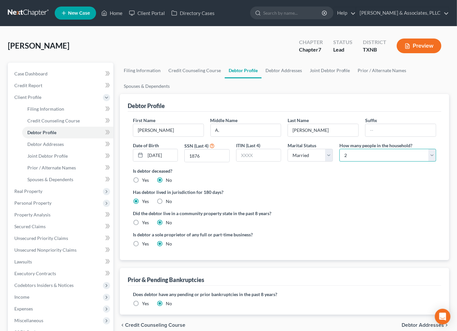
click at [401, 157] on select "Select 1 2 3 4 5 6 7 8 9 10 11 12 13 14 15 16 17 18 19 20" at bounding box center [388, 155] width 97 height 13
select select "4"
click at [340, 149] on select "Select 1 2 3 4 5 6 7 8 9 10 11 12 13 14 15 16 17 18 19 20" at bounding box center [388, 155] width 97 height 13
click at [366, 190] on label "Has debtor lived in jurisdiction for 180 days?" at bounding box center [284, 191] width 303 height 7
click at [293, 223] on div "Did the debtor live in a community property state in the past 8 years? Yes No" at bounding box center [284, 218] width 303 height 16
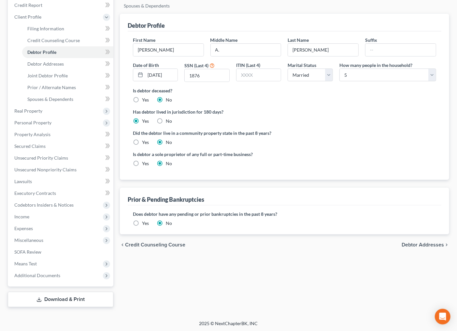
click at [425, 245] on span "Debtor Addresses" at bounding box center [423, 244] width 42 height 5
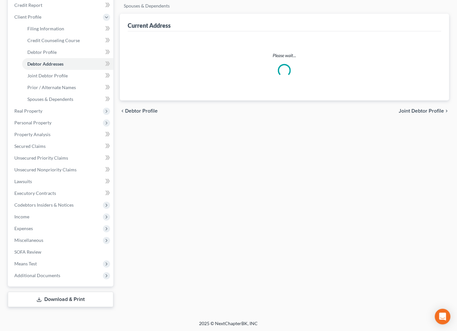
scroll to position [35, 0]
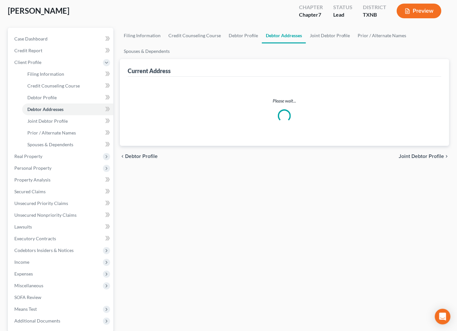
select select "0"
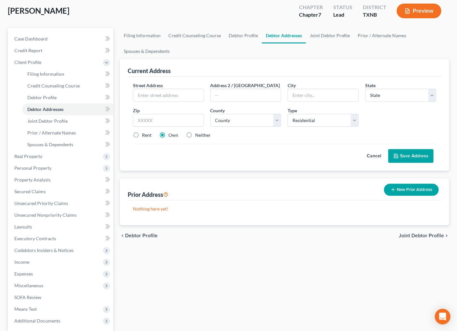
scroll to position [0, 0]
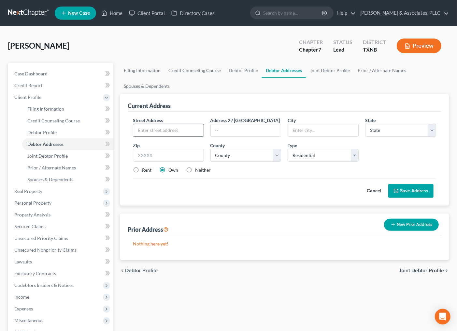
click at [178, 133] on input "text" at bounding box center [168, 130] width 70 height 12
type input "2230 Browning Drive"
type input "D"
type input "Fate"
type input "75189"
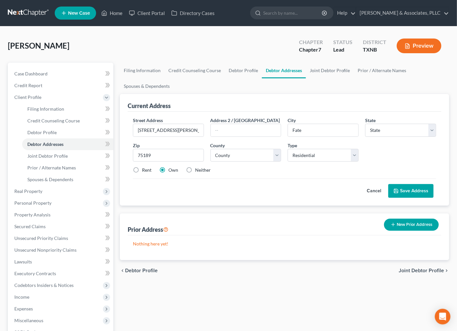
drag, startPoint x: 216, startPoint y: 211, endPoint x: 203, endPoint y: 200, distance: 17.1
click at [216, 211] on div "Current Address Street Address * 2230 Browning Drive Address 2 / PO Box City * …" at bounding box center [285, 177] width 330 height 166
type input "Royse City"
select select "45"
click at [234, 157] on select "County Anderson County Andrews County Angelina County Aransas County Archer Cou…" at bounding box center [246, 155] width 71 height 13
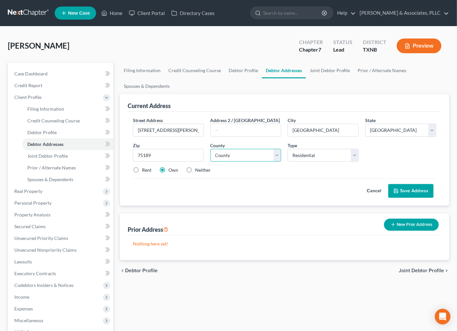
select select "198"
click at [211, 149] on select "County Anderson County Andrews County Angelina County Aransas County Archer Cou…" at bounding box center [246, 155] width 71 height 13
click at [258, 213] on div "Current Address Street Address * 2230 Browning Drive Address 2 / PO Box City * …" at bounding box center [285, 177] width 330 height 166
click at [330, 200] on div "Street Address * 2230 Browning Drive Address 2 / PO Box City * Royse City State…" at bounding box center [285, 158] width 314 height 94
click at [416, 192] on button "Save Address" at bounding box center [411, 191] width 45 height 14
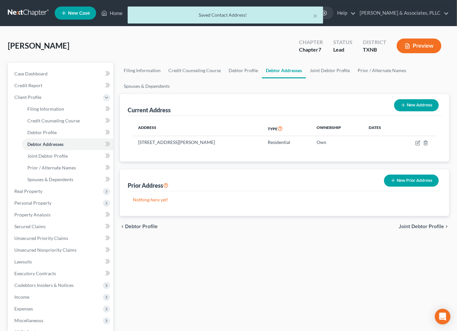
drag, startPoint x: 291, startPoint y: 280, endPoint x: 238, endPoint y: 328, distance: 71.1
click at [291, 280] on div "Filing Information Credit Counseling Course Debtor Profile Debtor Addresses Joi…" at bounding box center [285, 225] width 336 height 324
click at [355, 248] on div "Filing Information Credit Counseling Course Debtor Profile Debtor Addresses Joi…" at bounding box center [285, 225] width 336 height 324
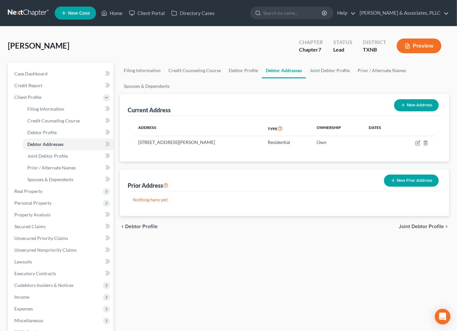
click at [415, 240] on div "Filing Information Credit Counseling Course Debtor Profile Debtor Addresses Joi…" at bounding box center [285, 225] width 336 height 324
click at [421, 227] on span "Joint Debtor Profile" at bounding box center [421, 226] width 45 height 5
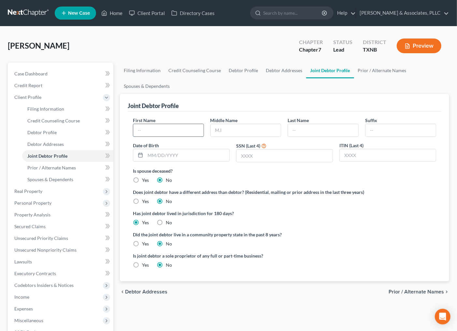
drag, startPoint x: 184, startPoint y: 128, endPoint x: 171, endPoint y: 134, distance: 13.7
click at [183, 128] on input "text" at bounding box center [168, 130] width 70 height 12
click at [148, 125] on input "text" at bounding box center [168, 130] width 70 height 12
type input "Stephani"
type input "Cortes"
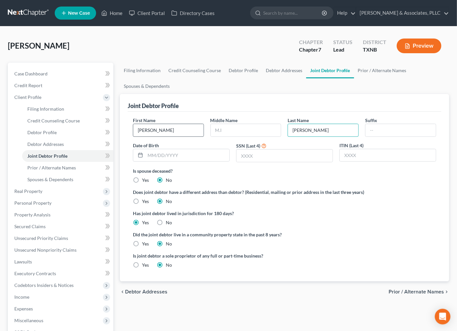
type input "Cortes"
type input "12/29/1991"
click at [289, 156] on input "text" at bounding box center [285, 155] width 96 height 12
click at [310, 245] on div "Did the joint debtor live in a community property state in the past 8 years? Ye…" at bounding box center [284, 239] width 303 height 16
click at [380, 225] on div "Has joint debtor lived in jurisdiction for 180 days? Yes No Debtor must reside …" at bounding box center [284, 218] width 303 height 16
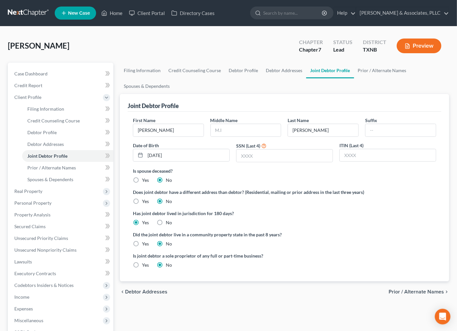
scroll to position [36, 0]
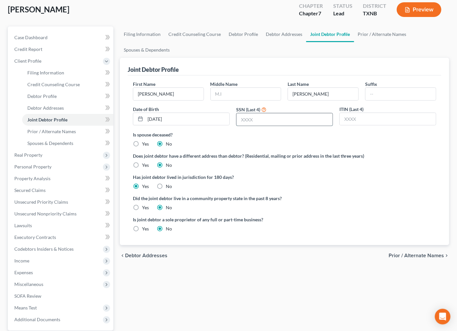
click at [267, 117] on input "text" at bounding box center [285, 119] width 96 height 12
type input "2387"
click at [329, 199] on label "Did the joint debtor live in a community property state in the past 8 years?" at bounding box center [284, 198] width 303 height 7
click at [402, 258] on div "chevron_left Debtor Addresses Prior / Alternate Names chevron_right" at bounding box center [285, 255] width 330 height 21
click at [403, 253] on span "Prior / Alternate Names" at bounding box center [416, 255] width 55 height 5
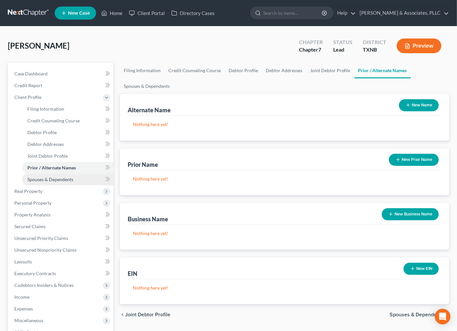
click at [58, 177] on span "Spouses & Dependents" at bounding box center [50, 179] width 46 height 6
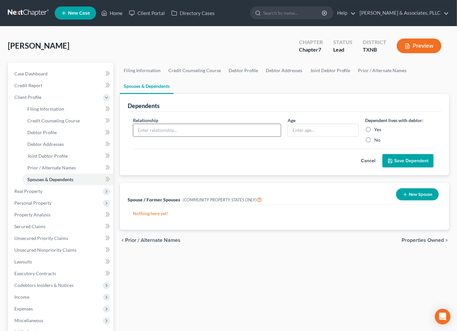
click at [206, 128] on input "text" at bounding box center [207, 130] width 148 height 12
type input "h"
click at [266, 277] on div "Filing Information Credit Counseling Course Debtor Profile Debtor Addresses Joi…" at bounding box center [285, 225] width 336 height 324
click at [32, 106] on span "Filing Information" at bounding box center [45, 109] width 37 height 6
select select "1"
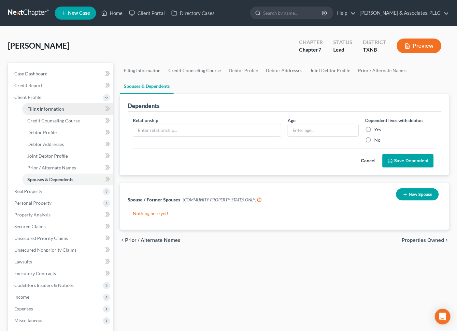
select select "1"
select select "0"
select select "78"
select select "0"
select select "45"
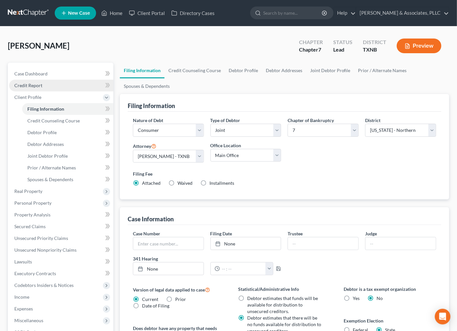
click at [32, 83] on span "Credit Report" at bounding box center [28, 85] width 28 height 6
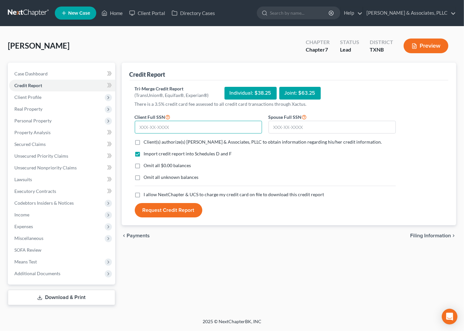
click at [224, 128] on input "text" at bounding box center [198, 127] width 127 height 13
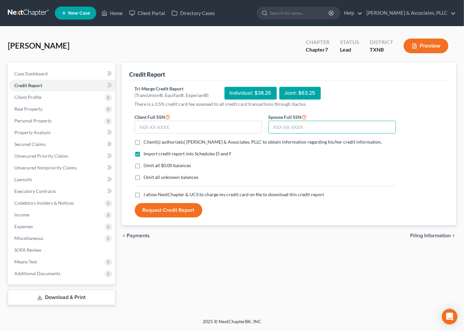
click at [302, 126] on input "text" at bounding box center [331, 127] width 127 height 13
type input "625-70-2387"
click at [144, 141] on label "Client(s) authorize(s) Andrew Nichols & Associates, PLLC to obtain information …" at bounding box center [263, 142] width 238 height 7
click at [146, 141] on input "Client(s) authorize(s) Andrew Nichols & Associates, PLLC to obtain information …" at bounding box center [148, 141] width 4 height 4
checkbox input "true"
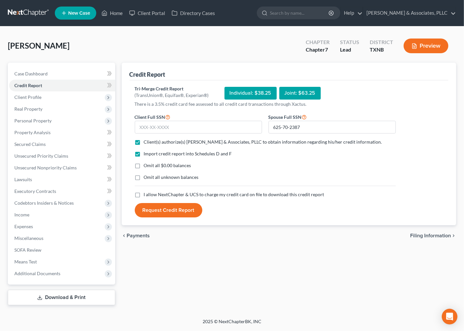
click at [144, 164] on label "Omit all $0.00 balances" at bounding box center [167, 165] width 47 height 7
click at [146, 164] on input "Omit all $0.00 balances" at bounding box center [148, 164] width 4 height 4
checkbox input "true"
click at [144, 196] on label "I allow NextChapter & UCS to charge my credit card on file to download this cre…" at bounding box center [234, 194] width 180 height 7
click at [146, 195] on input "I allow NextChapter & UCS to charge my credit card on file to download this cre…" at bounding box center [148, 193] width 4 height 4
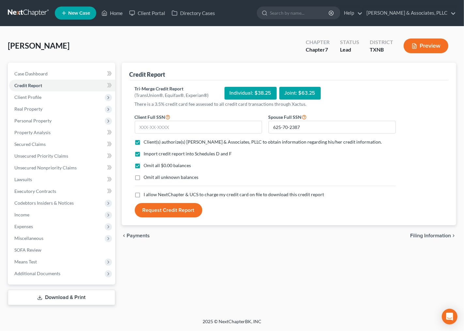
checkbox input "true"
click at [191, 125] on input "text" at bounding box center [198, 127] width 127 height 13
click at [154, 128] on input "text" at bounding box center [198, 127] width 127 height 13
type input "632-18-1876"
click at [158, 211] on button "Request Credit Report" at bounding box center [168, 210] width 67 height 14
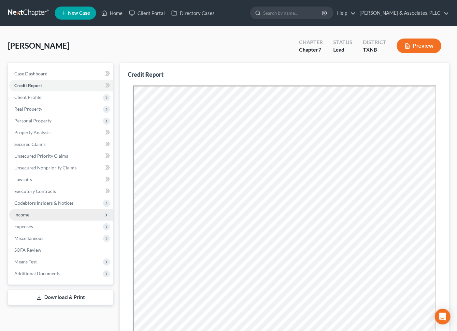
click at [23, 213] on span "Income" at bounding box center [21, 215] width 15 height 6
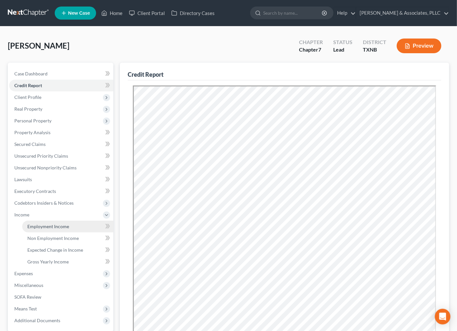
click at [38, 226] on span "Employment Income" at bounding box center [48, 226] width 42 height 6
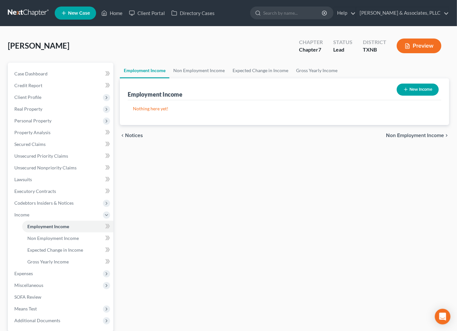
click at [274, 213] on div "Employment Income Non Employment Income Expected Change in Income Gross Yearly …" at bounding box center [285, 207] width 336 height 289
click at [41, 83] on span "Credit Report" at bounding box center [28, 85] width 28 height 6
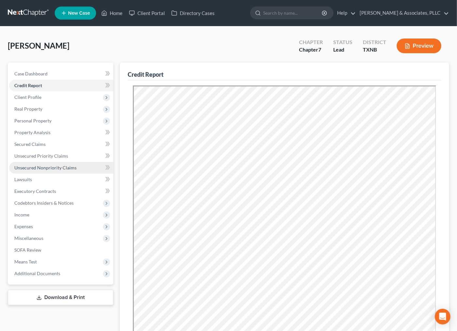
click at [66, 169] on span "Unsecured Nonpriority Claims" at bounding box center [45, 168] width 62 height 6
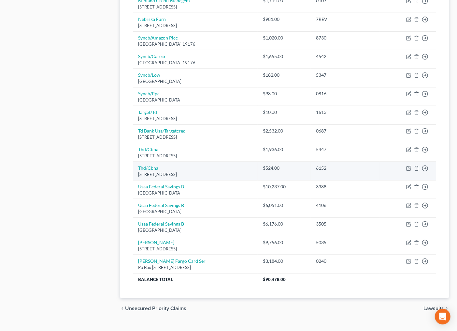
scroll to position [400, 0]
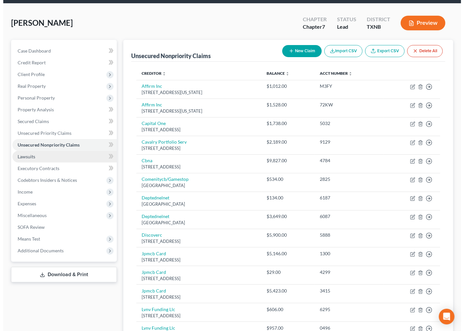
scroll to position [0, 0]
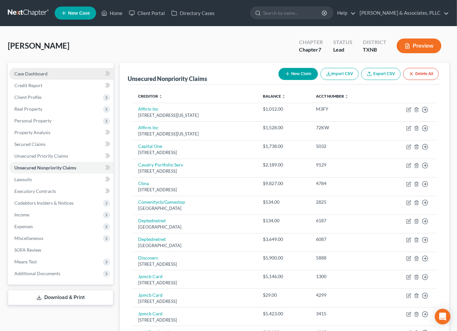
click at [43, 71] on span "Case Dashboard" at bounding box center [30, 74] width 33 height 6
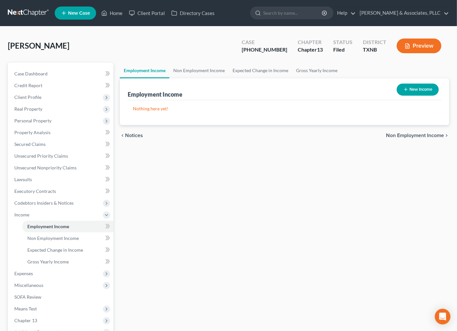
click at [284, 211] on div "Employment Income Non Employment Income Expected Change in Income Gross Yearly …" at bounding box center [285, 213] width 336 height 301
click at [179, 200] on div "Employment Income Non Employment Income Expected Change in Income Gross Yearly …" at bounding box center [285, 213] width 336 height 301
click at [113, 15] on link "Home" at bounding box center [112, 13] width 28 height 12
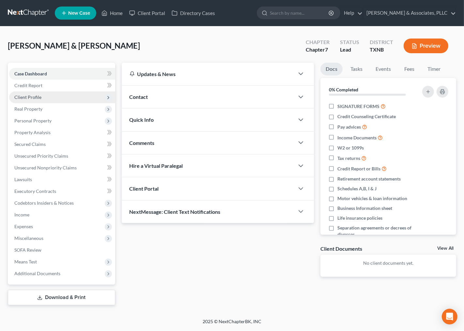
click at [33, 96] on span "Client Profile" at bounding box center [27, 97] width 27 height 6
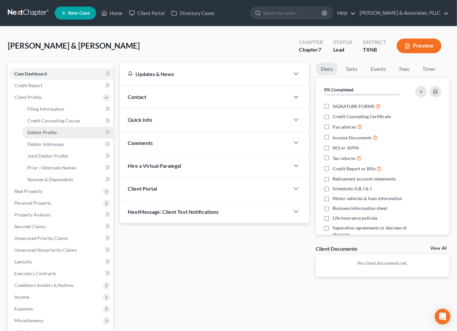
click at [45, 134] on span "Debtor Profile" at bounding box center [41, 132] width 29 height 6
select select "1"
select select "4"
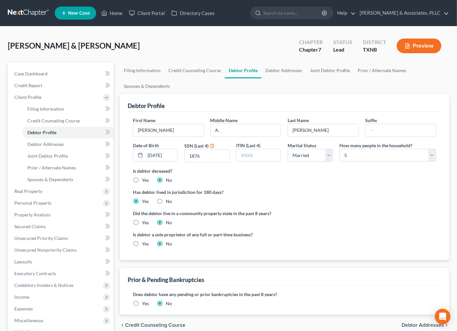
click at [345, 224] on div "Did the debtor live in a community property state in the past 8 years? Yes No" at bounding box center [284, 218] width 303 height 16
click at [359, 191] on label "Has debtor lived in jurisdiction for 180 days?" at bounding box center [284, 191] width 303 height 7
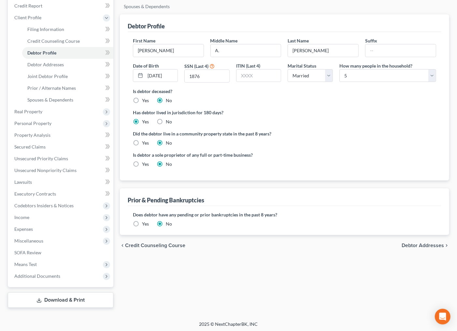
scroll to position [80, 0]
click at [38, 147] on span "Secured Claims" at bounding box center [29, 146] width 31 height 6
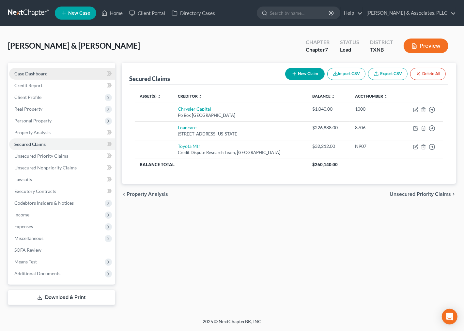
click at [44, 72] on span "Case Dashboard" at bounding box center [30, 74] width 33 height 6
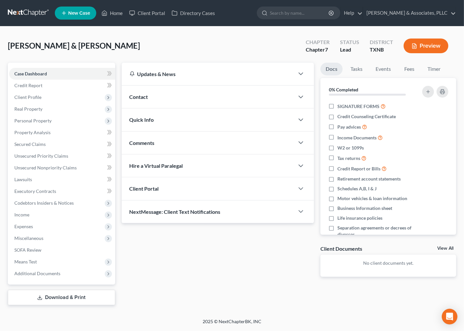
click at [158, 140] on div "Comments" at bounding box center [208, 142] width 173 height 22
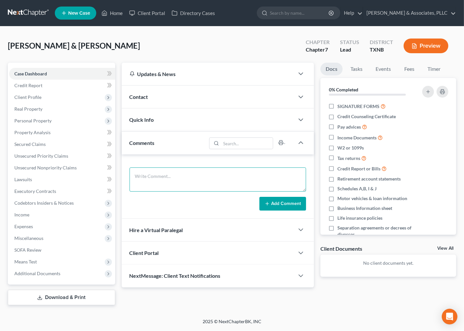
click at [164, 181] on textarea at bounding box center [217, 179] width 177 height 24
drag, startPoint x: 173, startPoint y: 172, endPoint x: 51, endPoint y: 181, distance: 122.6
click at [50, 180] on div "Petition Navigation Case Dashboard Payments Invoices Payments Payments Credit R…" at bounding box center [232, 184] width 454 height 242
type textarea "s"
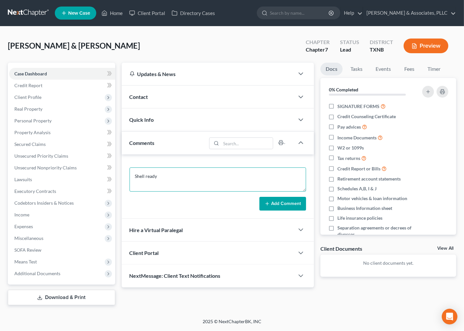
type textarea "Shell ready"
click at [285, 203] on button "Add Comment" at bounding box center [282, 204] width 47 height 14
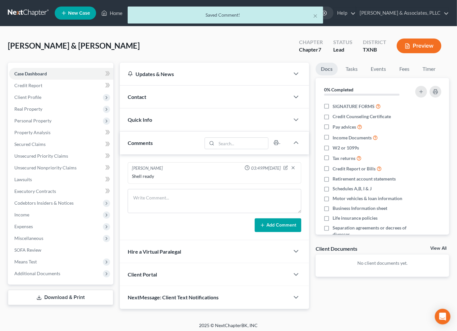
click at [206, 96] on div "Contact" at bounding box center [205, 96] width 170 height 22
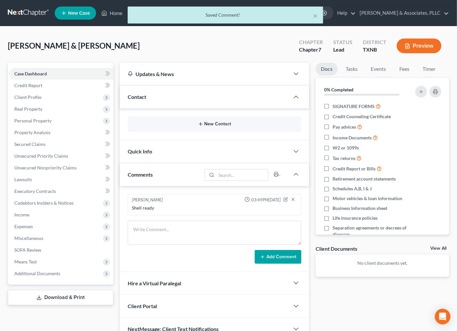
click at [198, 123] on icon "button" at bounding box center [200, 123] width 5 height 5
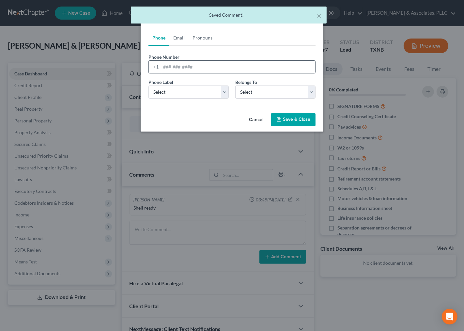
click at [173, 67] on input "tel" at bounding box center [238, 67] width 154 height 12
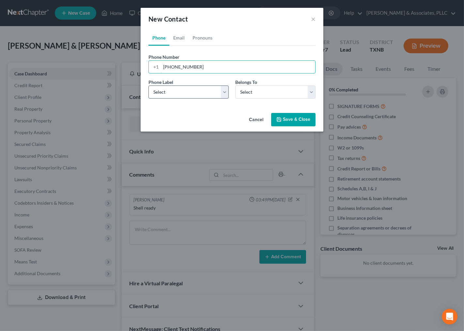
type input "[PHONE_NUMBER]"
click at [175, 92] on select "Select Mobile Home Work Other" at bounding box center [188, 91] width 80 height 13
select select "0"
click at [148, 85] on select "Select Mobile Home Work Other" at bounding box center [188, 91] width 80 height 13
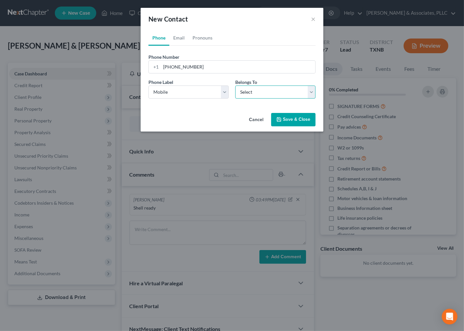
click at [252, 95] on select "Select Client Spouse Other" at bounding box center [275, 91] width 80 height 13
select select "1"
click at [235, 85] on select "Select Client Spouse Other" at bounding box center [275, 91] width 80 height 13
click at [287, 121] on button "Save & Close" at bounding box center [293, 120] width 44 height 14
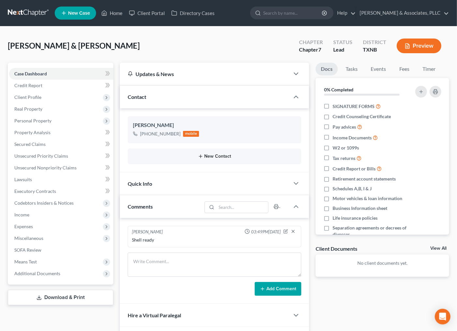
click at [213, 157] on button "New Contact" at bounding box center [215, 156] width 164 height 5
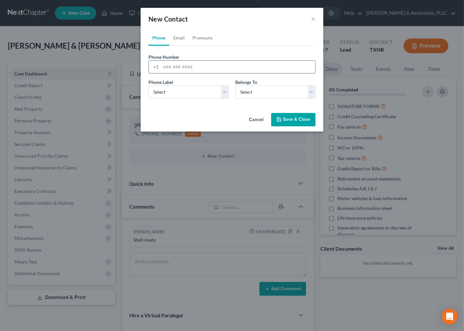
click at [184, 67] on input "tel" at bounding box center [238, 67] width 154 height 12
type input "[PHONE_NUMBER]"
click at [175, 95] on select "Select Mobile Home Work Other" at bounding box center [188, 91] width 80 height 13
select select "0"
click at [148, 85] on select "Select Mobile Home Work Other" at bounding box center [188, 91] width 80 height 13
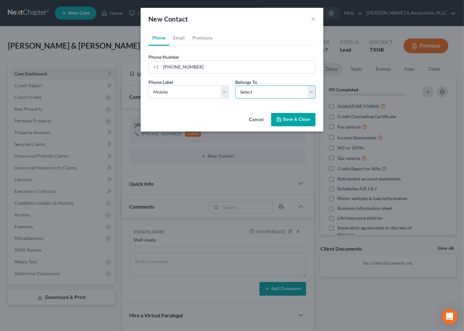
drag, startPoint x: 274, startPoint y: 91, endPoint x: 273, endPoint y: 95, distance: 3.7
click at [274, 91] on select "Select Client Spouse Other" at bounding box center [275, 91] width 80 height 13
select select "0"
click at [235, 85] on select "Select Client Spouse Other" at bounding box center [275, 91] width 80 height 13
click at [281, 119] on icon "button" at bounding box center [278, 119] width 5 height 5
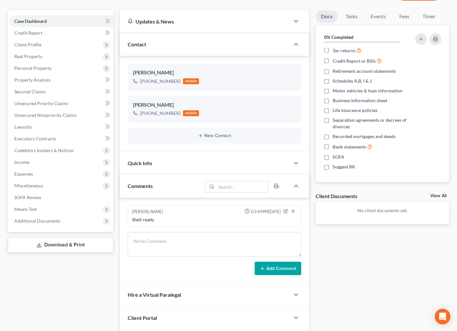
scroll to position [98, 0]
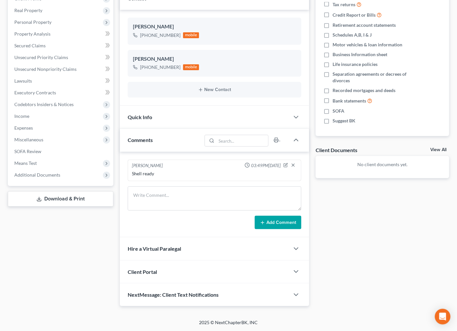
click at [91, 240] on div "Case Dashboard Payments Invoices Payments Payments Credit Report Client Profile" at bounding box center [61, 135] width 112 height 342
click at [338, 253] on div "**********" at bounding box center [383, 135] width 140 height 342
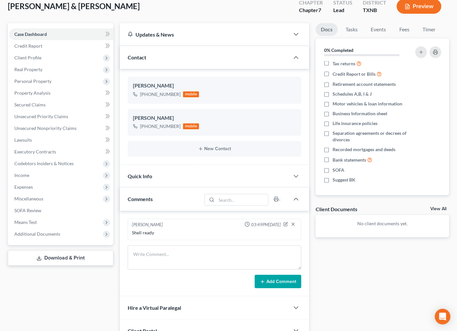
scroll to position [0, 0]
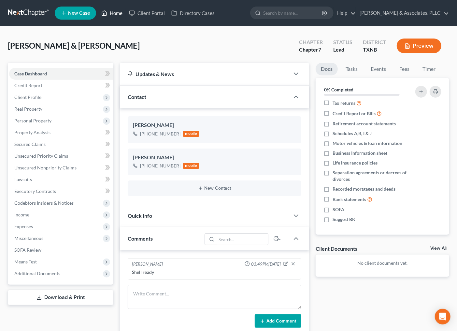
click at [116, 8] on link "Home" at bounding box center [112, 13] width 28 height 12
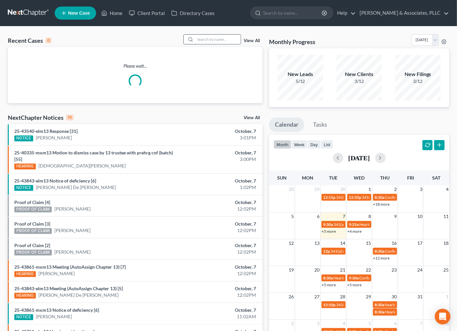
click at [205, 38] on input "search" at bounding box center [218, 39] width 46 height 9
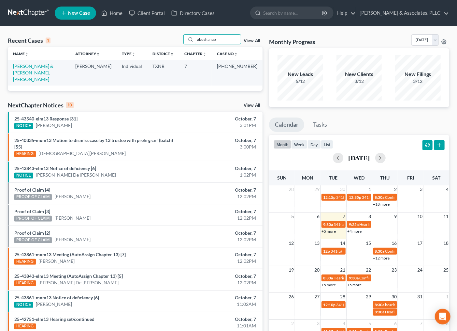
type input "abushanab"
click at [113, 11] on link "Home" at bounding box center [112, 13] width 28 height 12
click at [81, 5] on ul "New Case Home Client Portal Directory Cases - No Result - See all results Or Pr…" at bounding box center [252, 13] width 395 height 17
click at [79, 11] on span "New Case" at bounding box center [79, 13] width 22 height 5
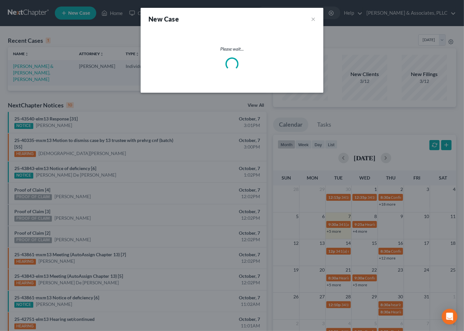
select select "78"
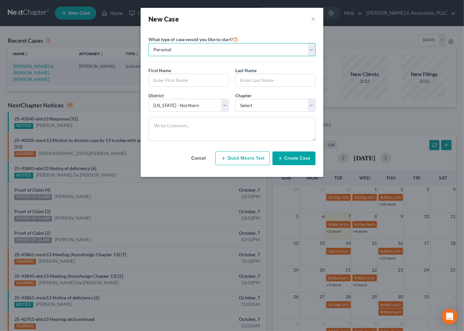
click at [208, 52] on select "Personal Business" at bounding box center [231, 49] width 167 height 13
click at [148, 43] on select "Personal Business" at bounding box center [231, 49] width 167 height 13
click at [174, 77] on input "text" at bounding box center [189, 80] width 80 height 12
click at [312, 18] on button "×" at bounding box center [313, 18] width 5 height 9
